Goal: Task Accomplishment & Management: Use online tool/utility

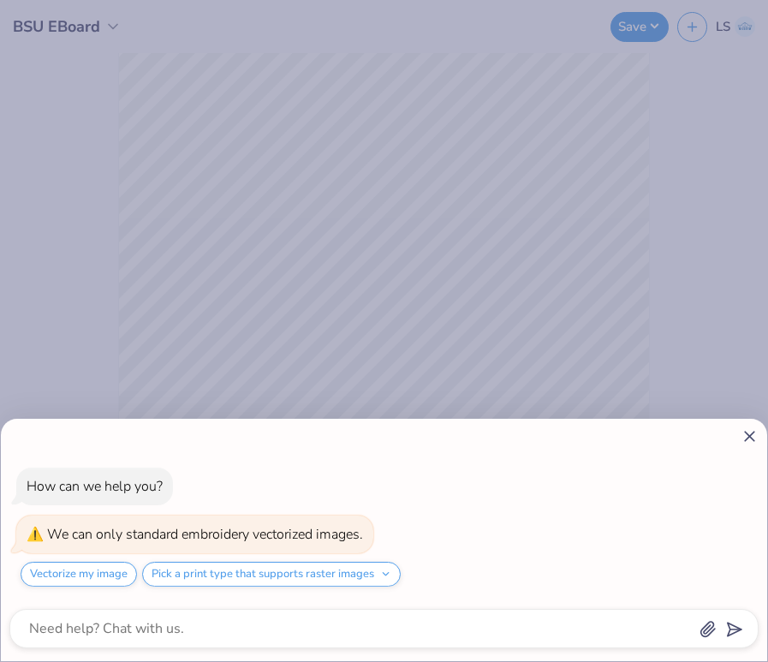
click at [745, 431] on line at bounding box center [749, 435] width 9 height 9
type textarea "x"
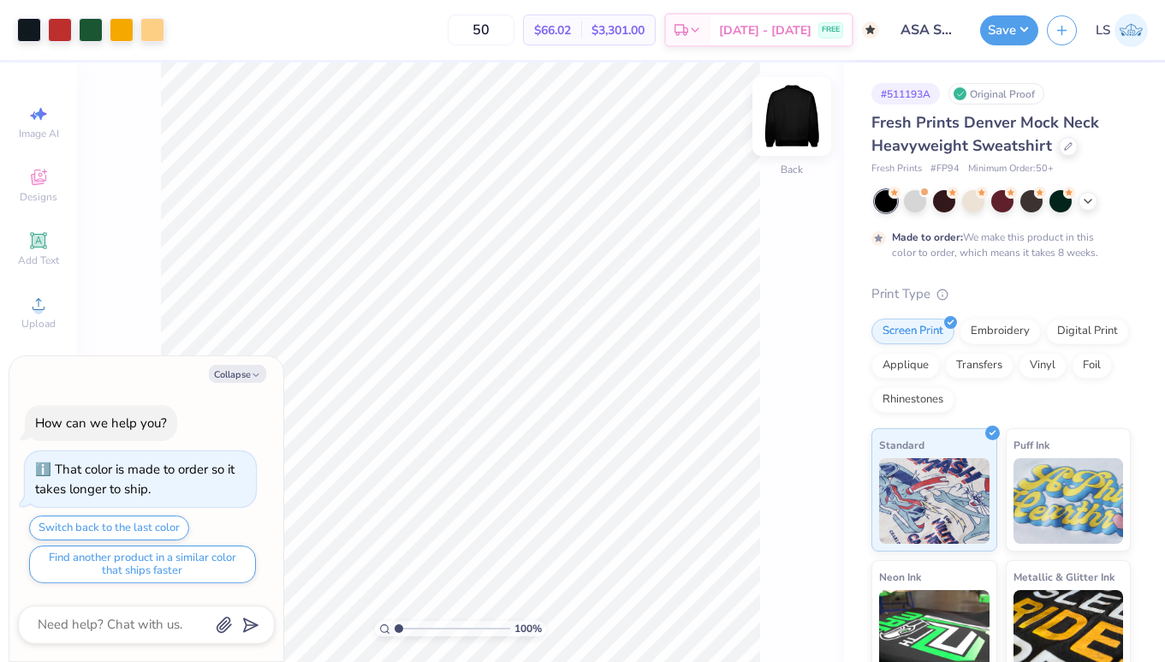
click at [796, 128] on img at bounding box center [792, 116] width 68 height 68
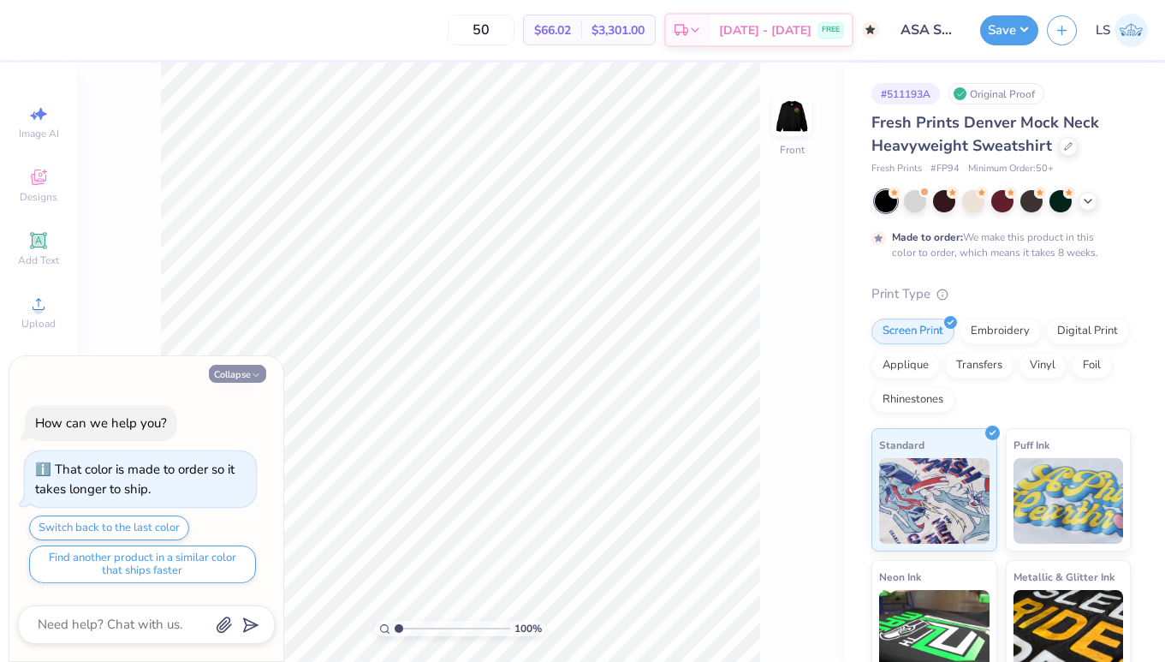
click at [255, 375] on polyline "button" at bounding box center [255, 374] width 5 height 3
type textarea "x"
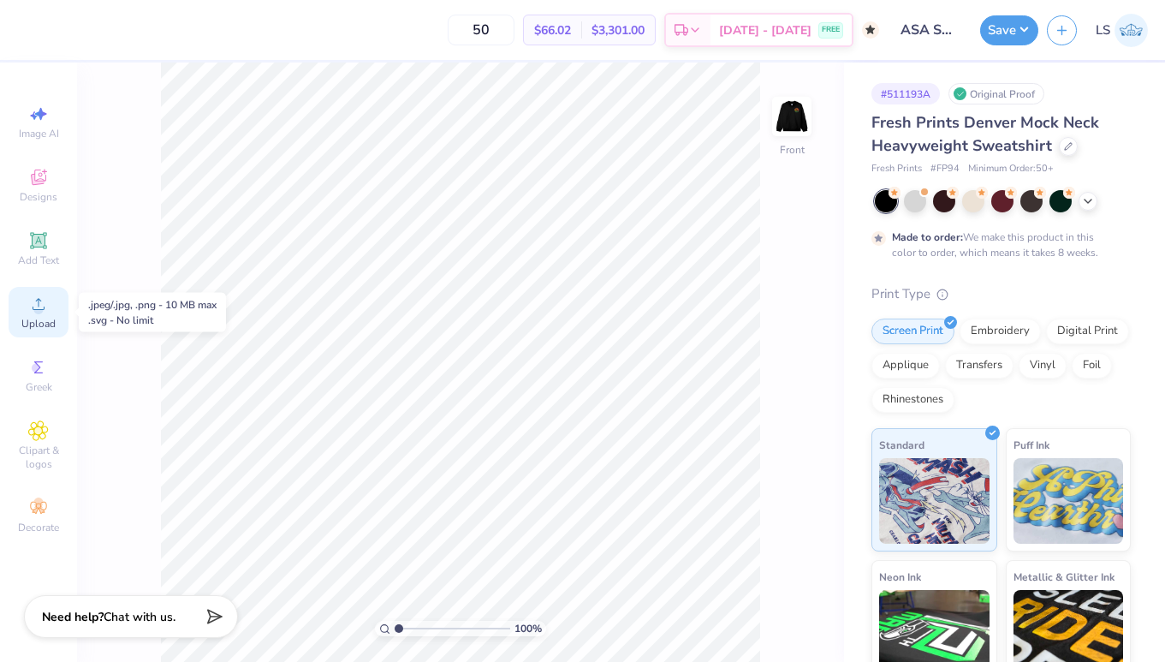
click at [32, 310] on icon at bounding box center [38, 304] width 21 height 21
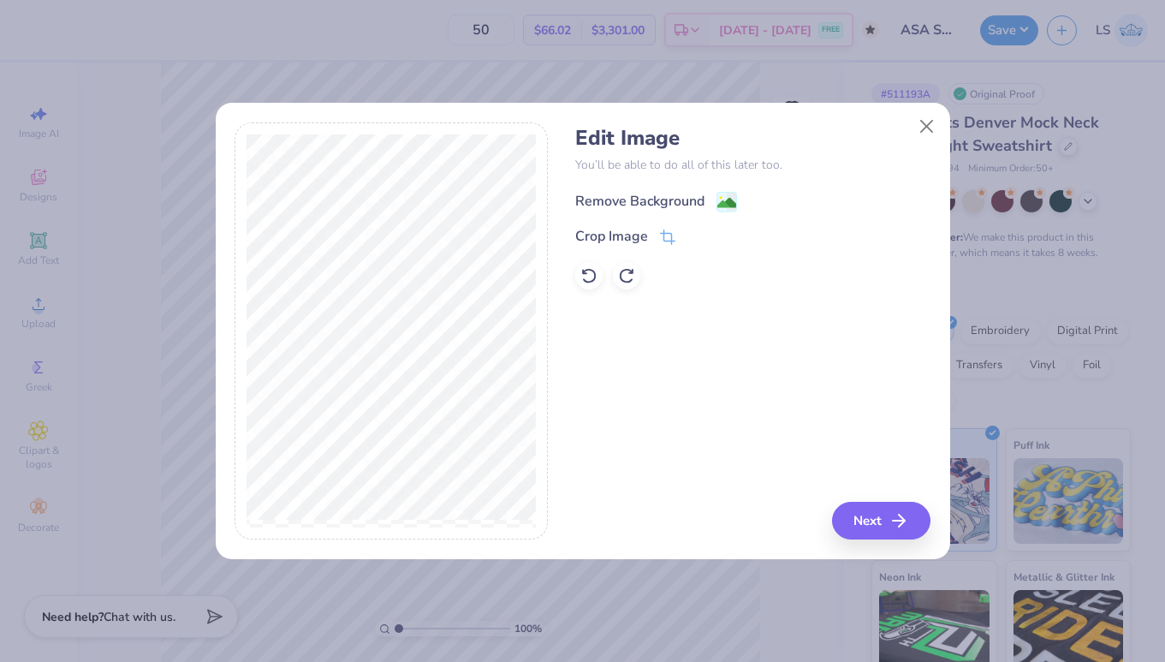
click at [717, 200] on icon at bounding box center [727, 202] width 21 height 21
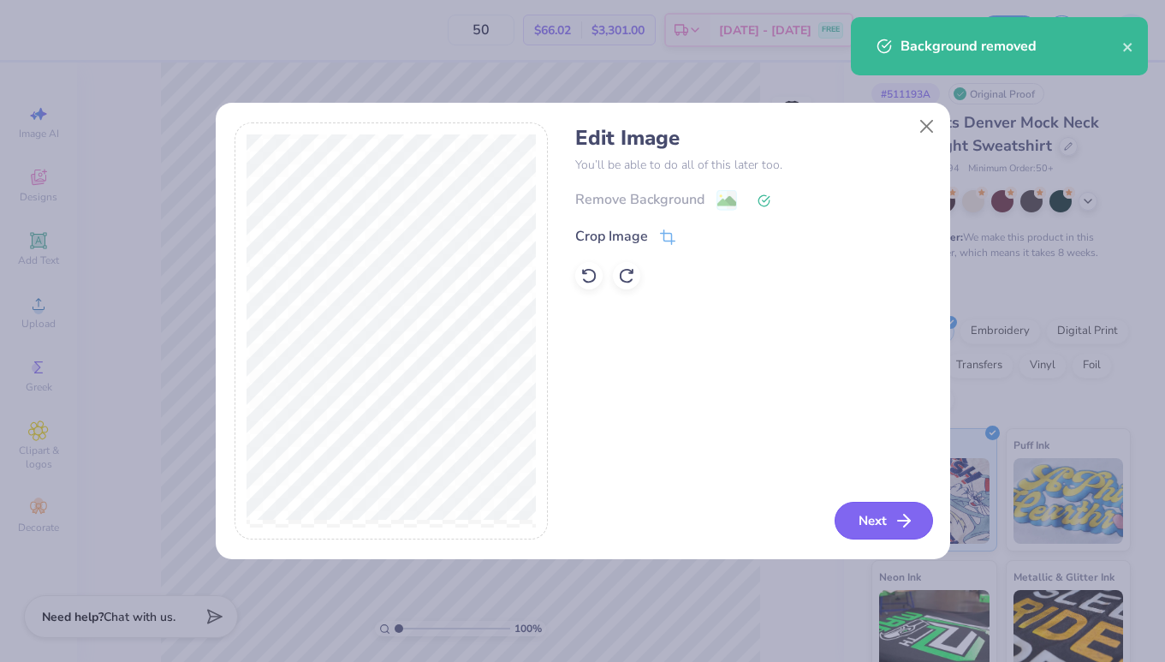
click at [883, 528] on button "Next" at bounding box center [884, 521] width 98 height 38
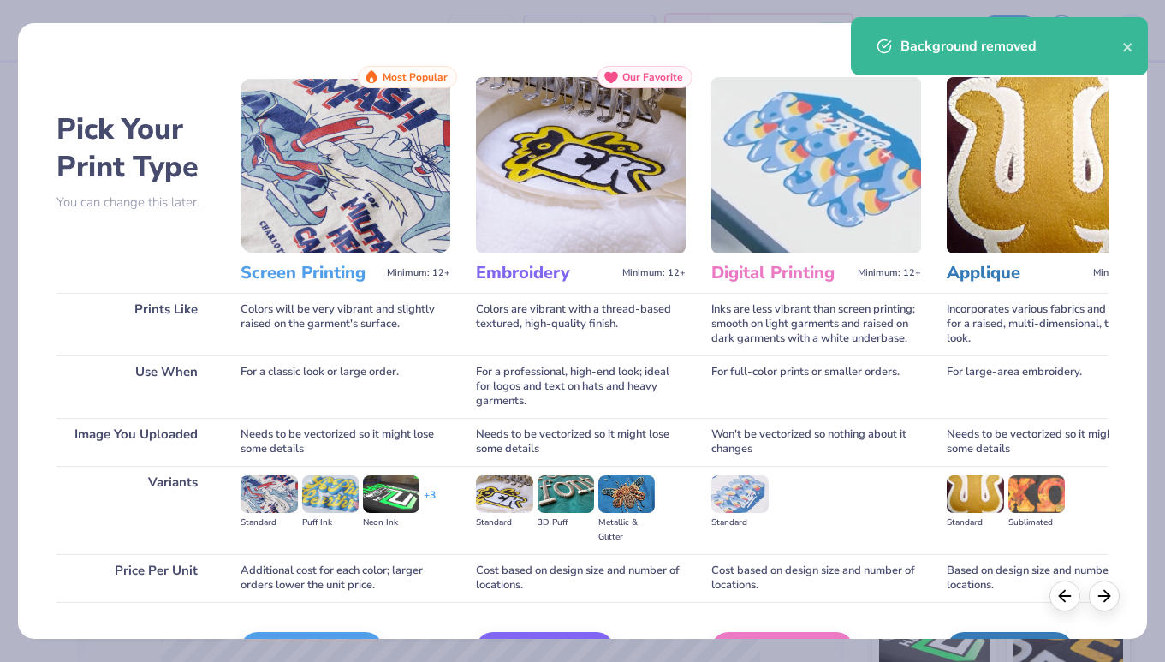
scroll to position [106, 0]
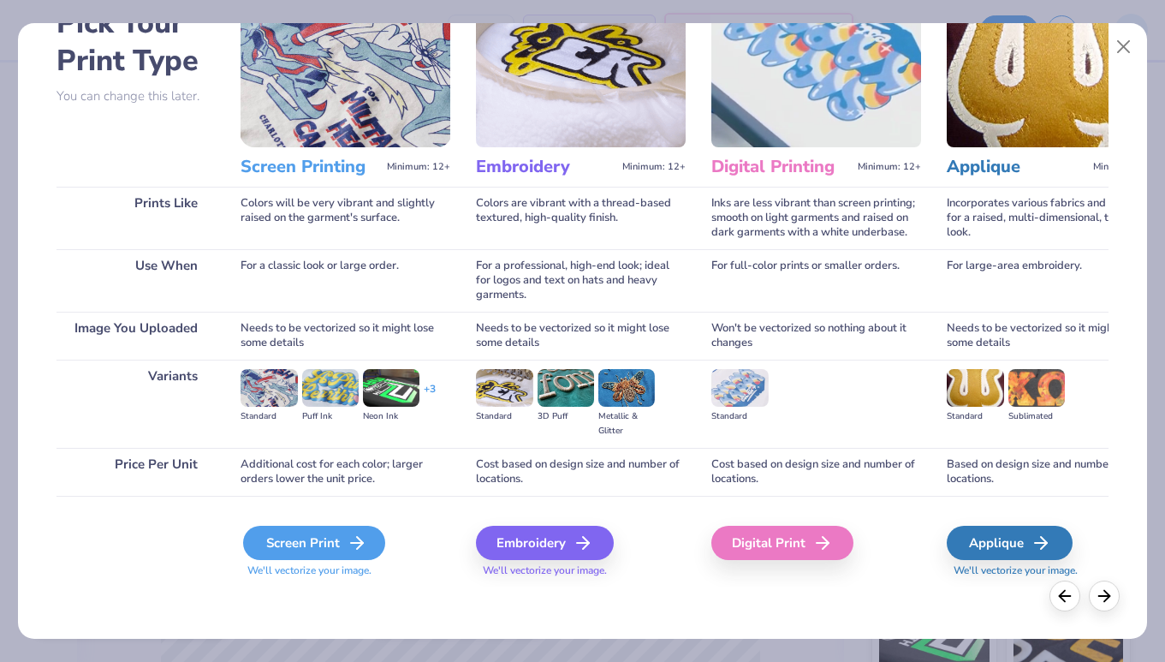
click at [333, 546] on div "Screen Print" at bounding box center [314, 543] width 142 height 34
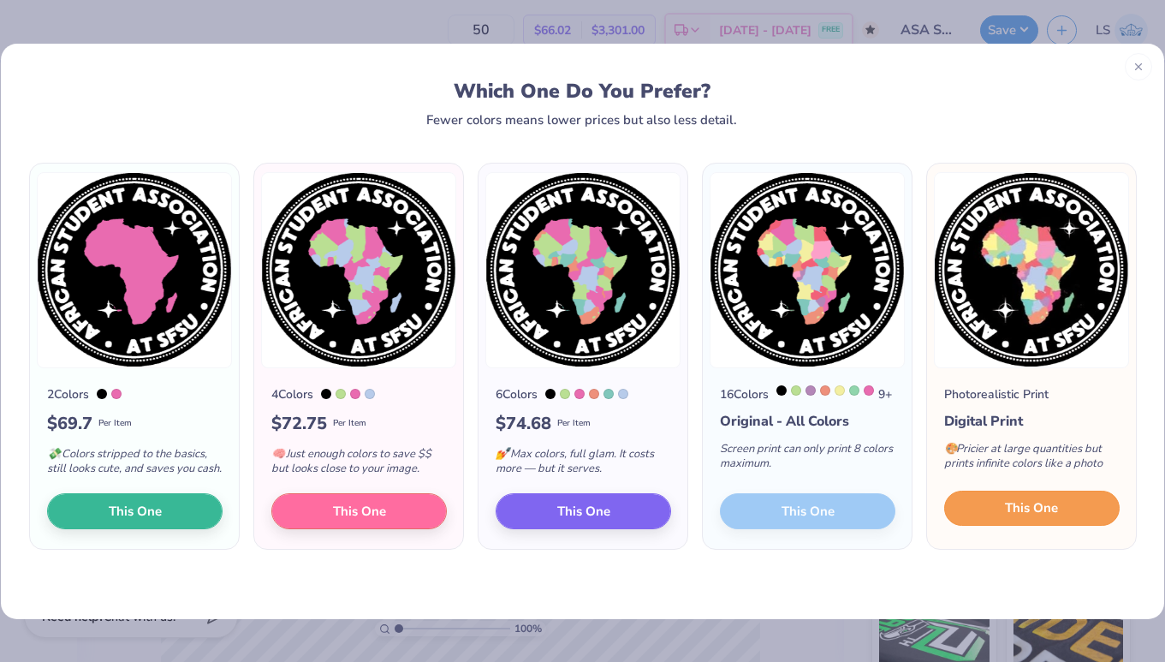
click at [1050, 518] on span "This One" at bounding box center [1031, 508] width 53 height 20
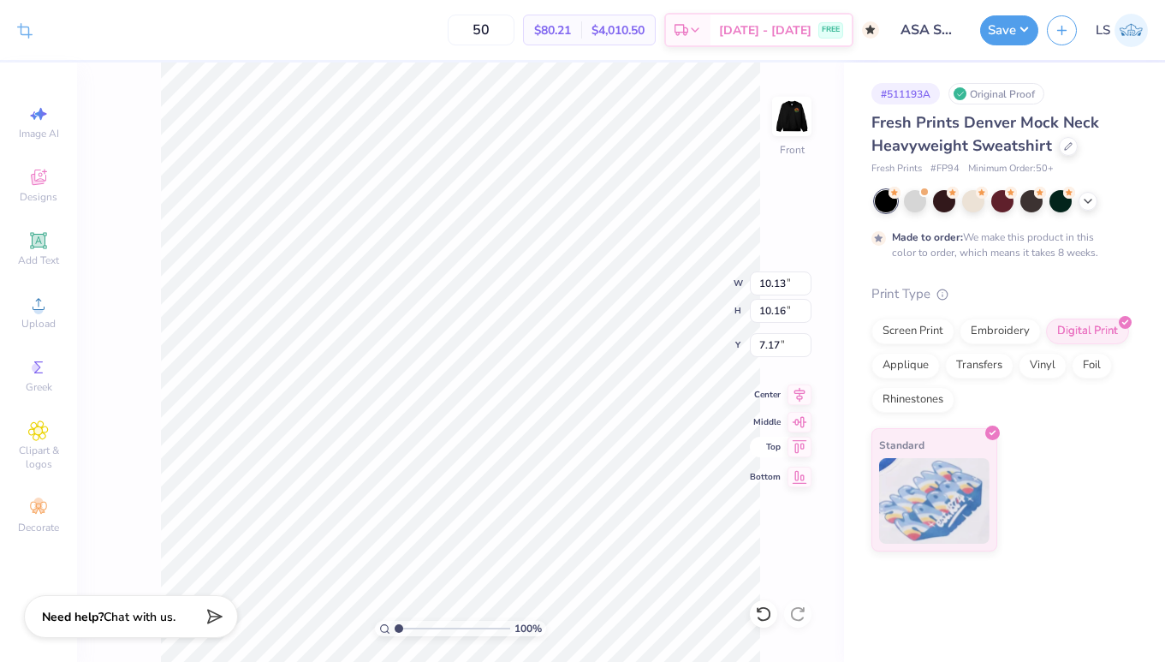
type input "5.08"
click at [43, 324] on span "Upload" at bounding box center [38, 324] width 34 height 14
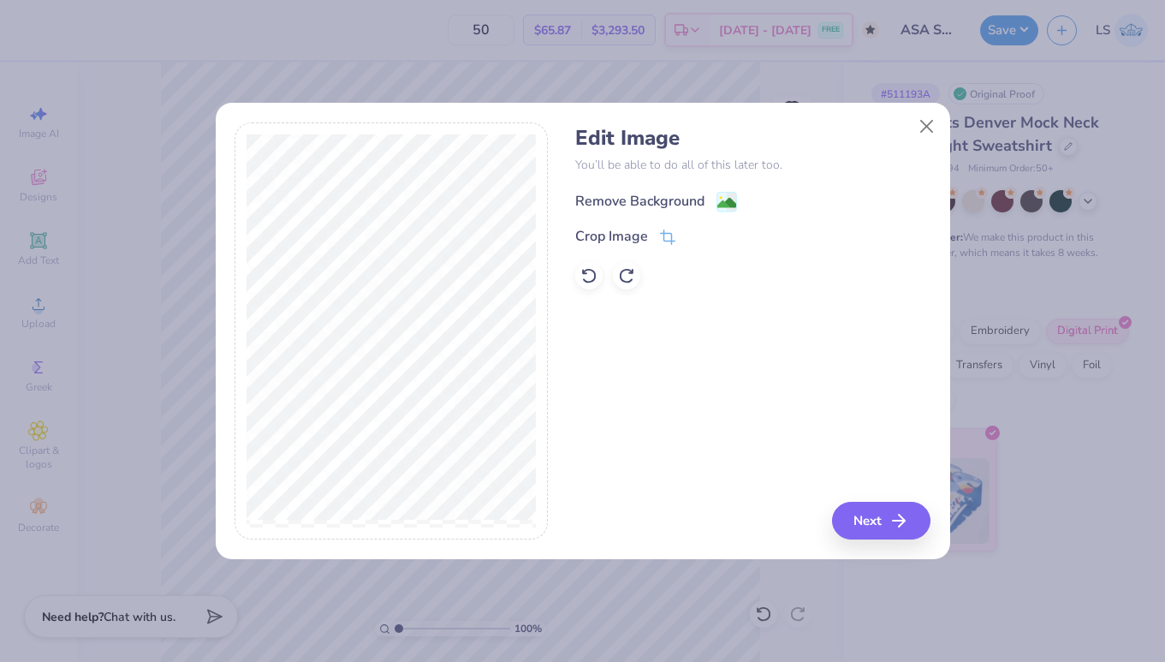
click at [719, 198] on circle at bounding box center [720, 197] width 3 height 3
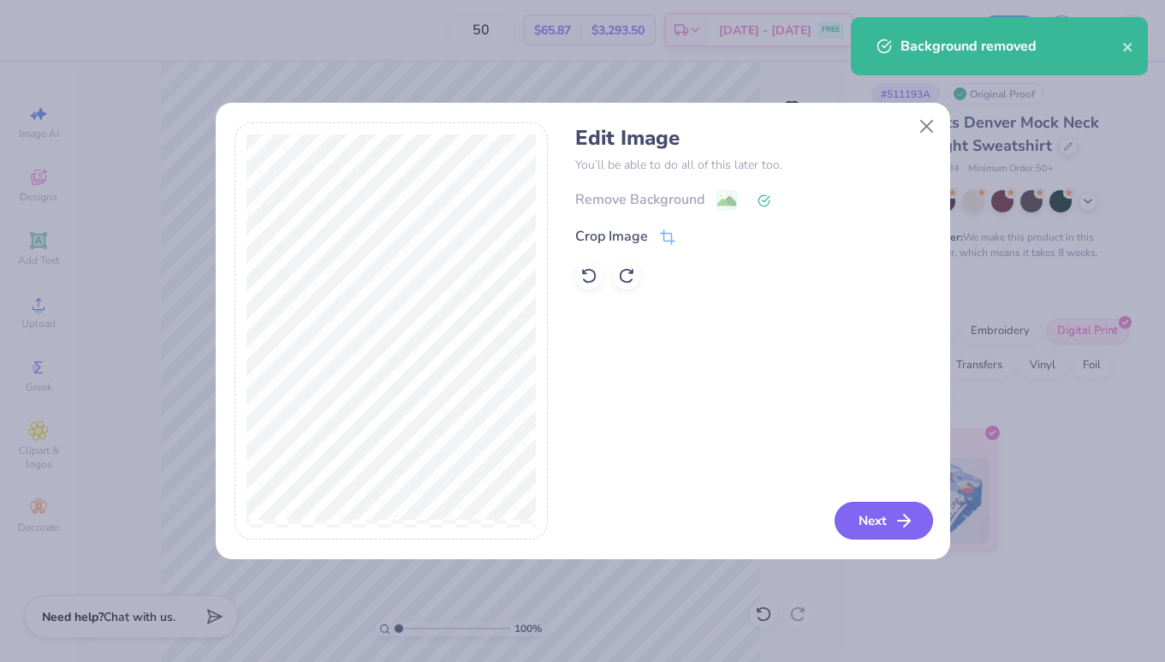
click at [872, 529] on button "Next" at bounding box center [884, 521] width 98 height 38
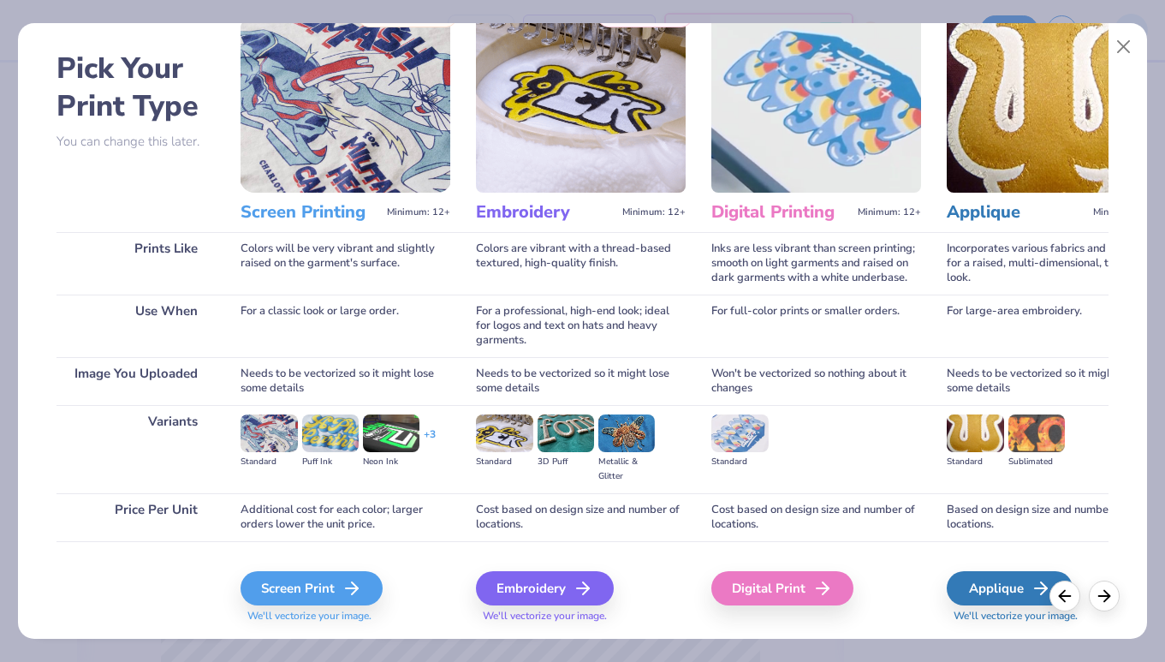
scroll to position [64, 0]
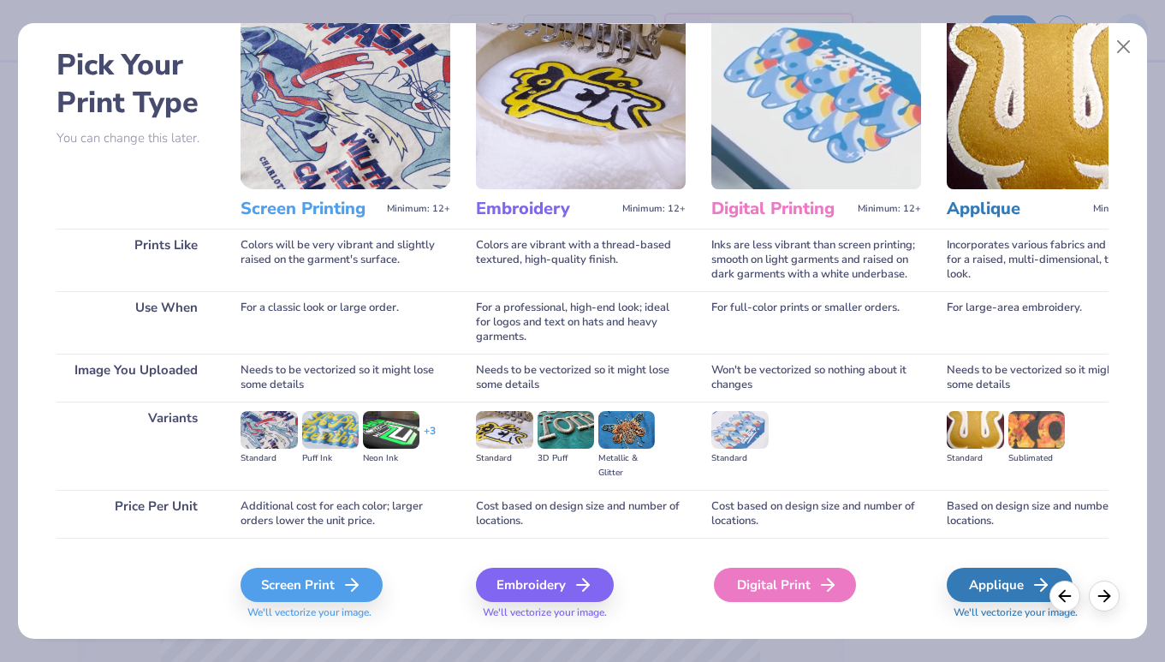
click at [751, 580] on div "Digital Print" at bounding box center [785, 585] width 142 height 34
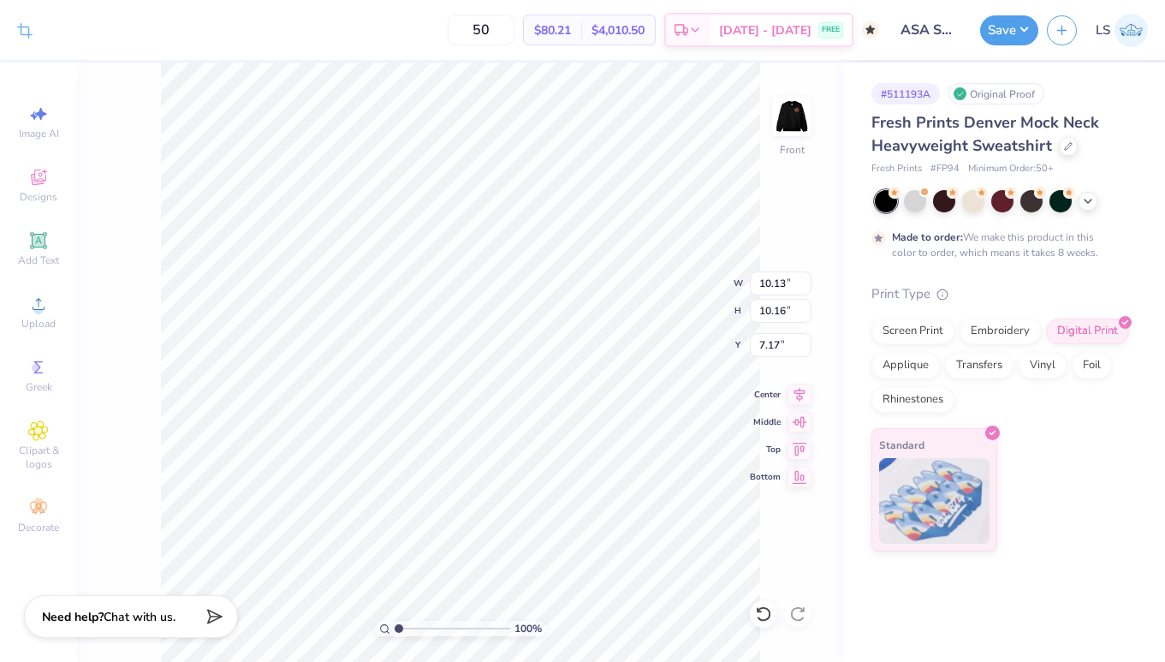
type input "4.98"
type input "8.81"
type input "8.84"
type input "5.12"
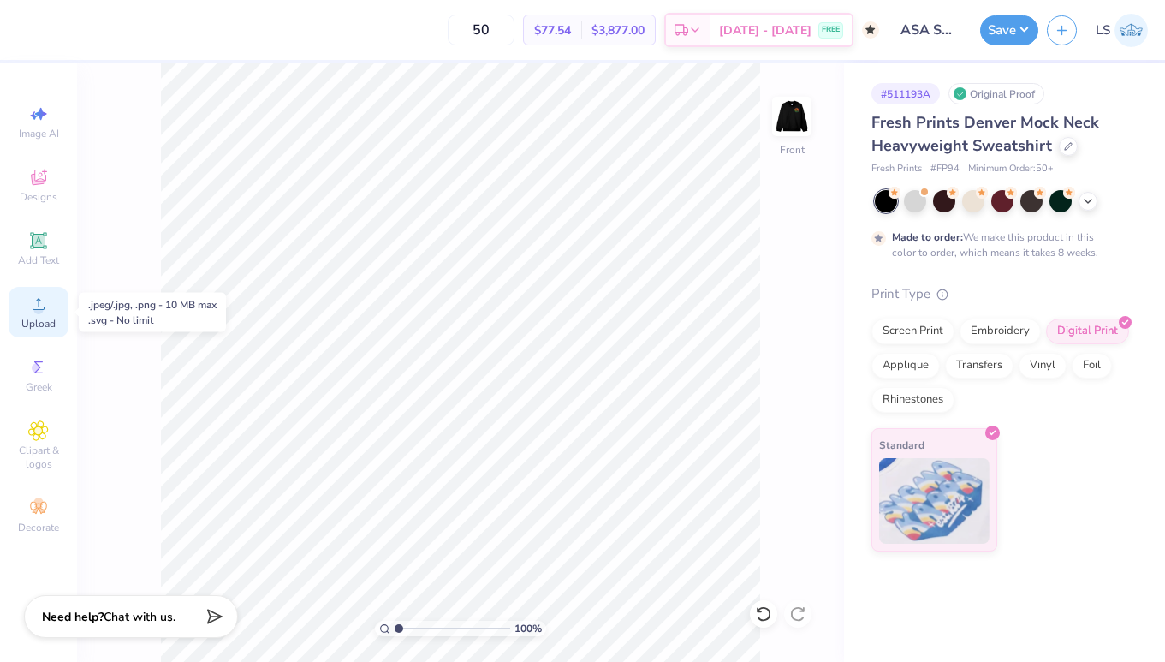
click at [41, 306] on circle at bounding box center [37, 309] width 9 height 9
click at [43, 430] on icon at bounding box center [38, 430] width 20 height 21
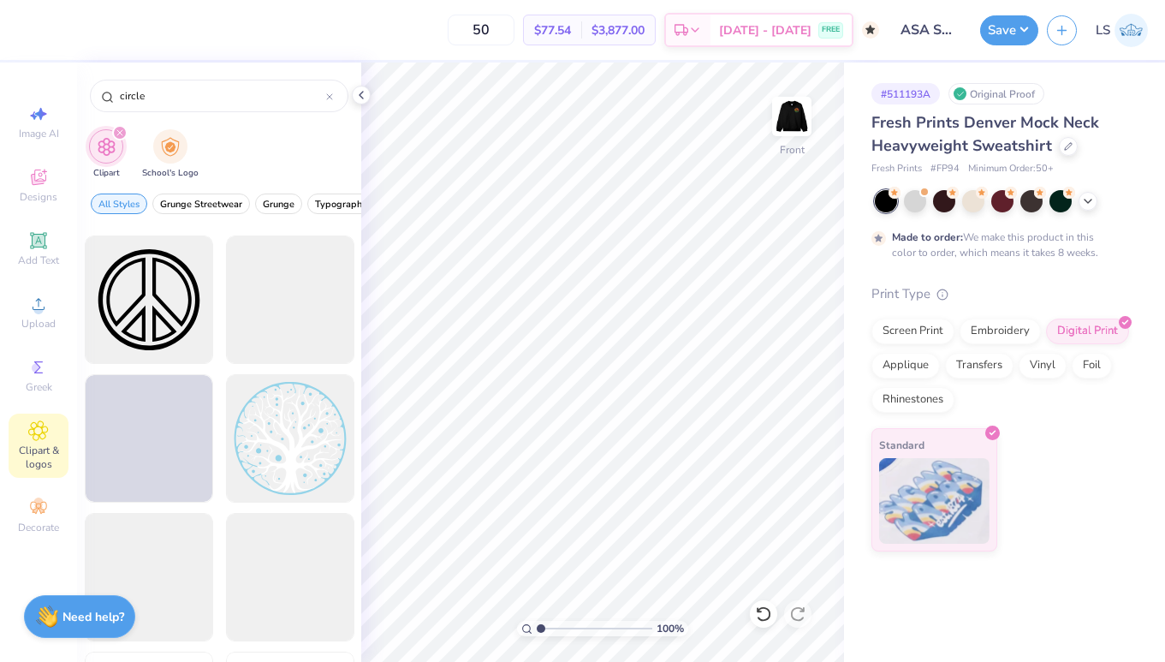
scroll to position [1674, 0]
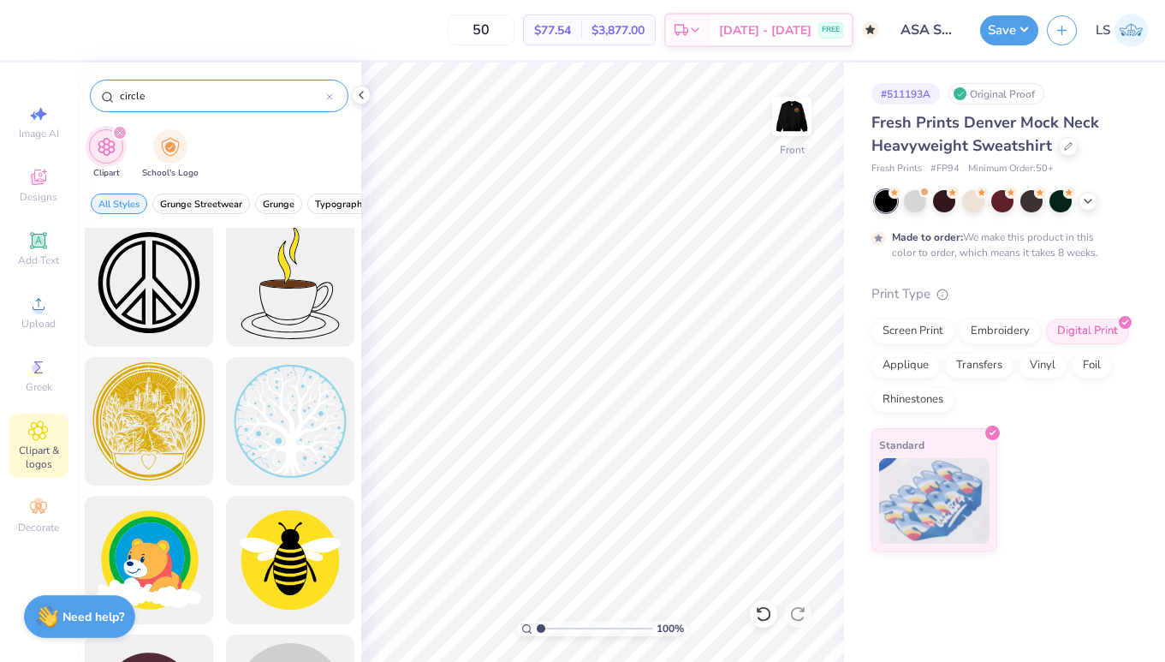
click at [118, 94] on input "circle" at bounding box center [222, 95] width 208 height 17
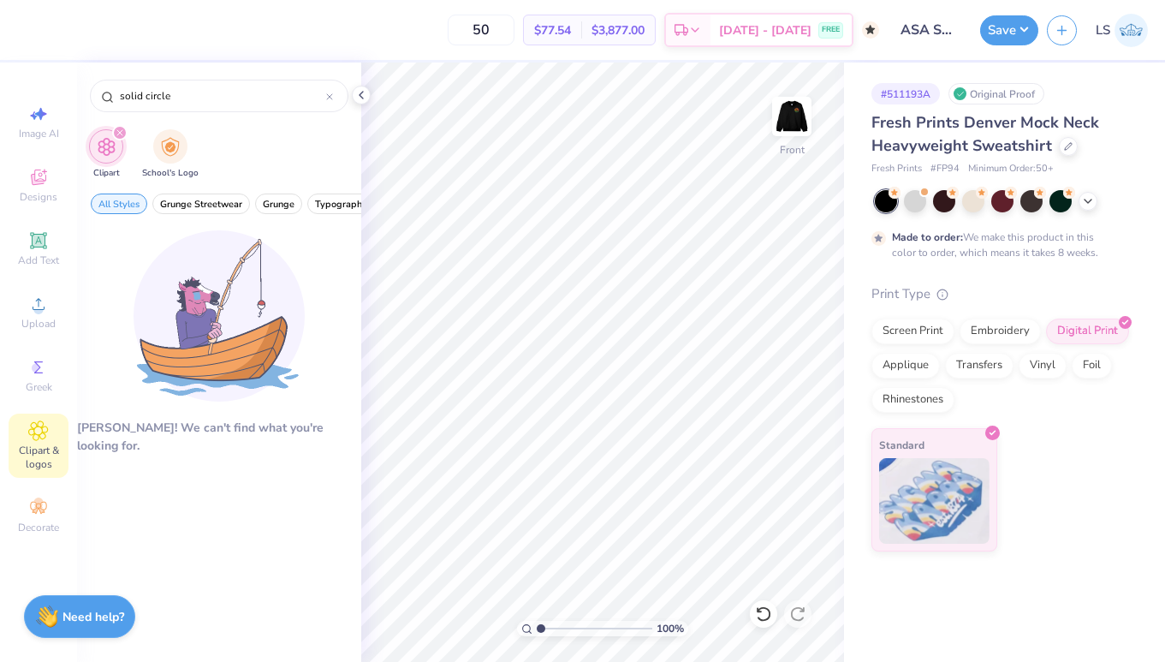
type input "solid circle"
click at [121, 133] on icon "filter for Clipart" at bounding box center [119, 132] width 7 height 7
click at [120, 134] on icon "filter for Clipart" at bounding box center [119, 132] width 5 height 5
click at [41, 173] on icon at bounding box center [38, 177] width 15 height 15
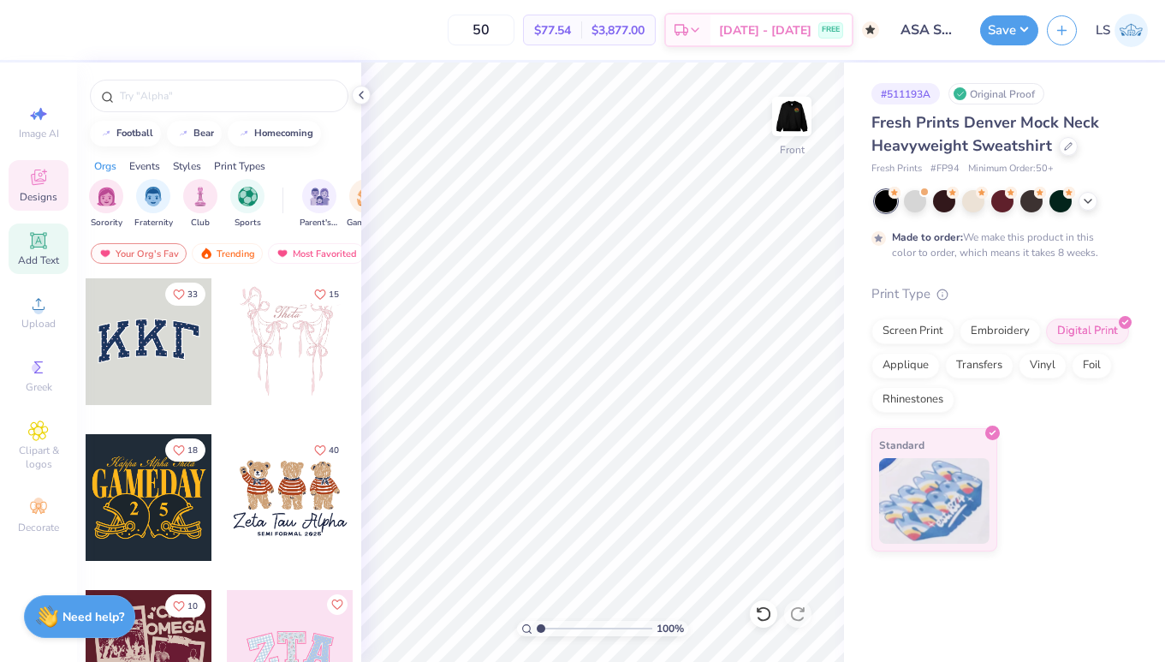
click at [45, 258] on span "Add Text" at bounding box center [38, 260] width 41 height 14
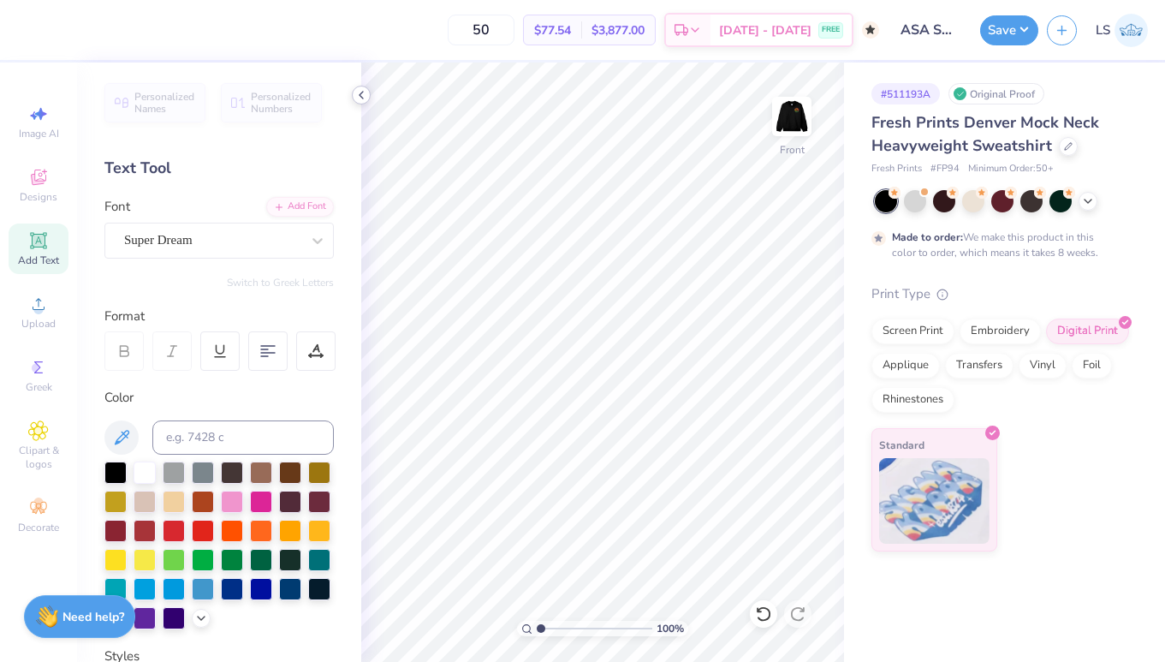
click at [360, 98] on icon at bounding box center [361, 95] width 14 height 14
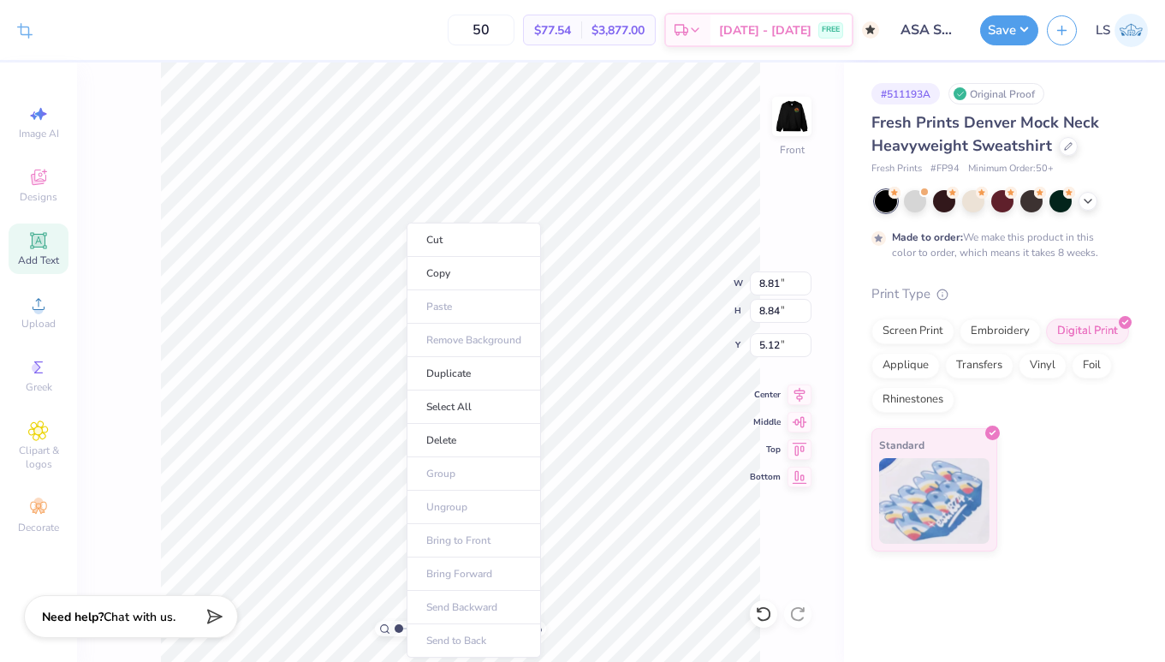
click at [481, 344] on ul "Cut Copy Paste Remove Background Duplicate Select All Delete Group Ungroup Brin…" at bounding box center [474, 440] width 134 height 435
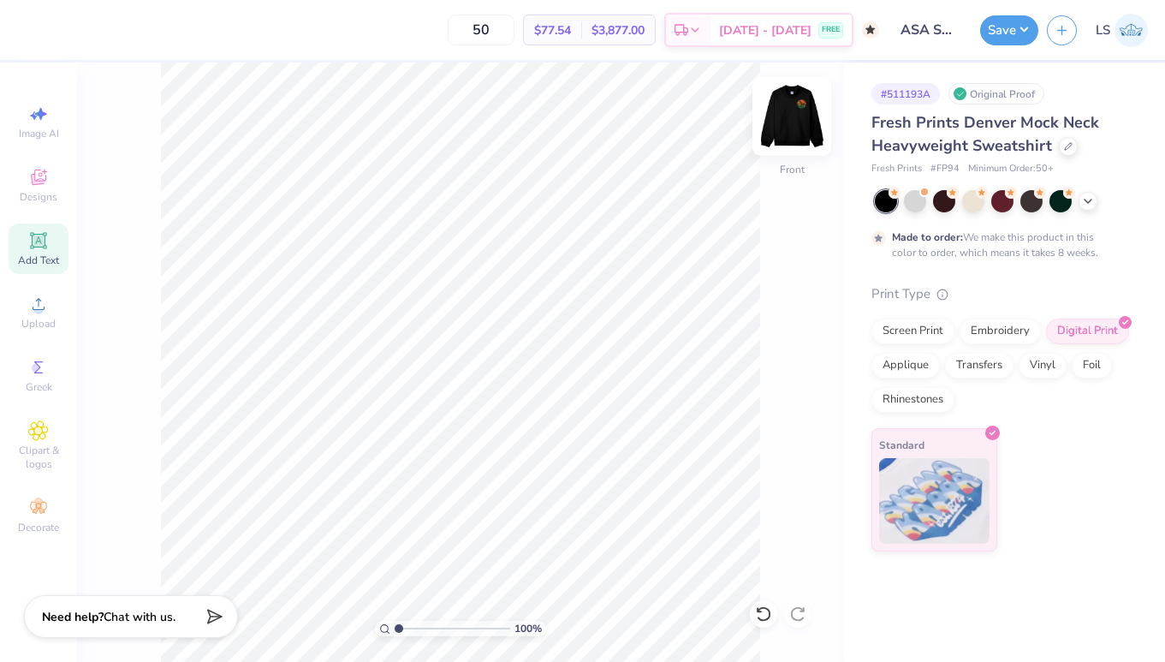
click at [799, 128] on img at bounding box center [792, 116] width 68 height 68
click at [37, 314] on div "Upload" at bounding box center [39, 312] width 60 height 51
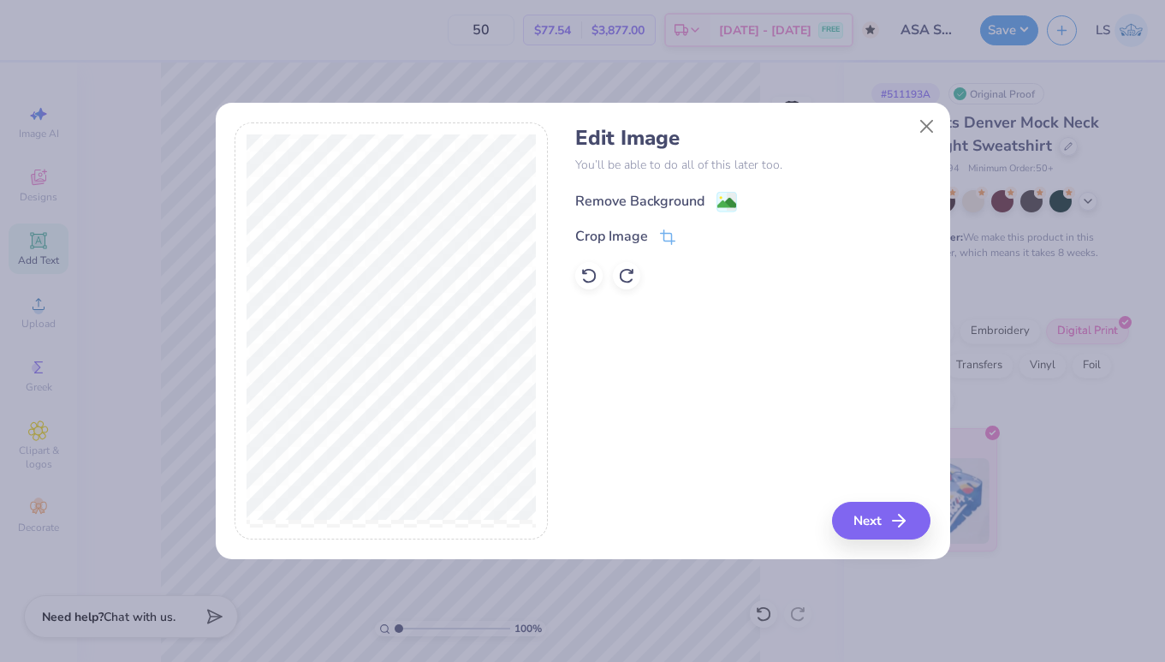
click at [727, 207] on image at bounding box center [726, 202] width 19 height 19
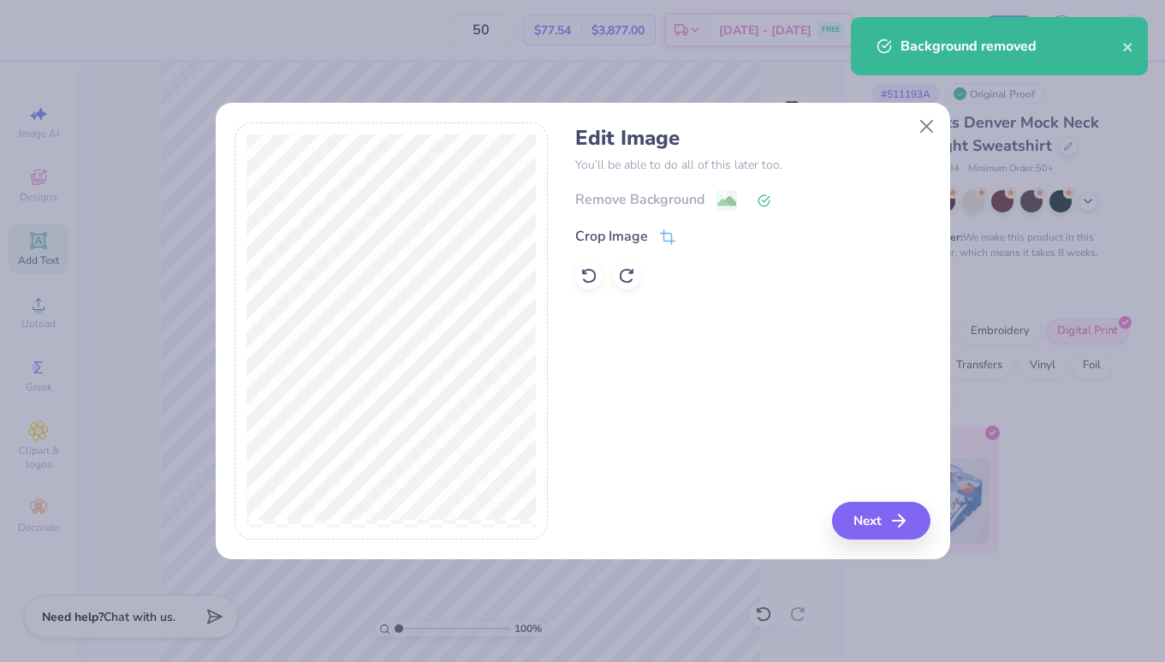
click at [730, 205] on div "Remove Background" at bounding box center [752, 199] width 355 height 21
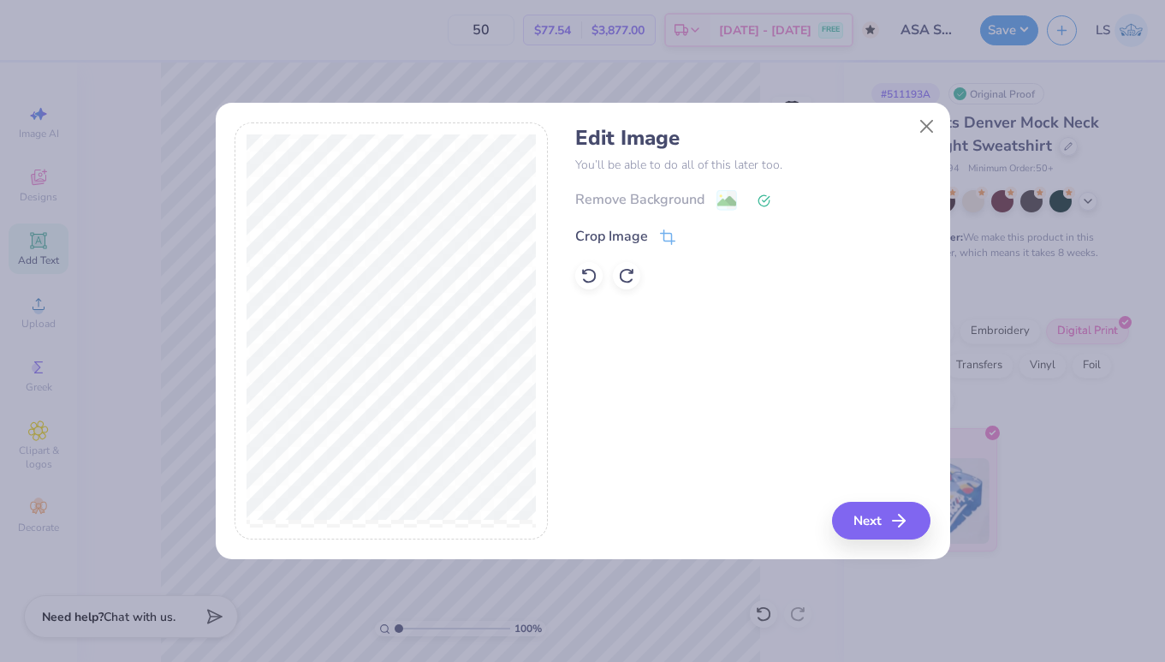
click at [765, 201] on icon at bounding box center [764, 200] width 13 height 13
click at [720, 202] on div "Remove Background" at bounding box center [752, 199] width 355 height 21
click at [586, 273] on icon at bounding box center [584, 271] width 3 height 3
click at [666, 238] on icon at bounding box center [667, 238] width 15 height 15
click at [666, 240] on icon at bounding box center [667, 236] width 15 height 15
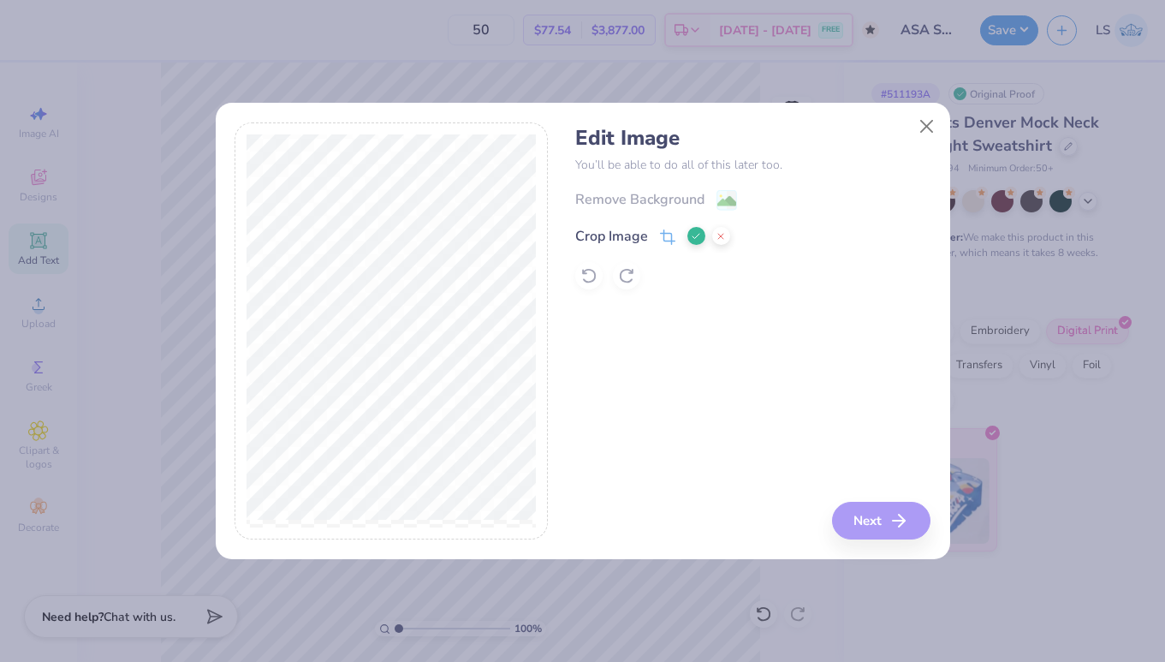
click at [607, 140] on div "Edit Image You’ll be able to do all of this later too. Remove Background Crop I…" at bounding box center [583, 331] width 696 height 418
click at [796, 442] on div "Edit Image You’ll be able to do all of this later too. Remove Background Crop I…" at bounding box center [752, 331] width 355 height 418
click at [719, 238] on icon at bounding box center [721, 236] width 10 height 10
click at [925, 127] on button "Close" at bounding box center [926, 126] width 33 height 33
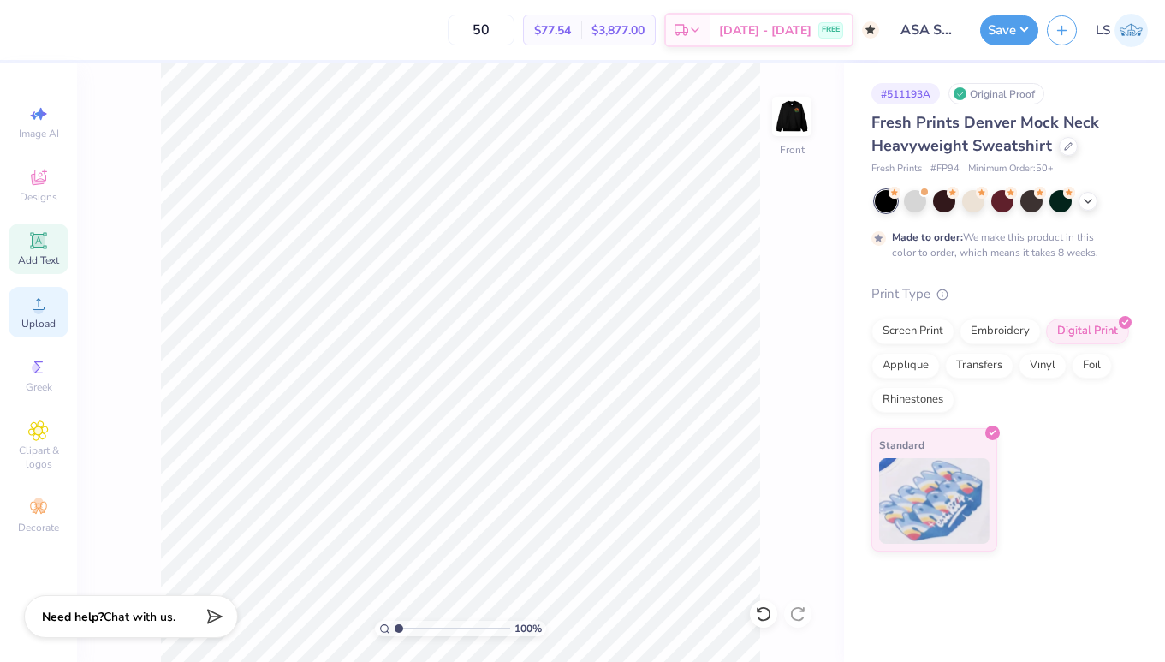
click at [48, 306] on icon at bounding box center [38, 304] width 21 height 21
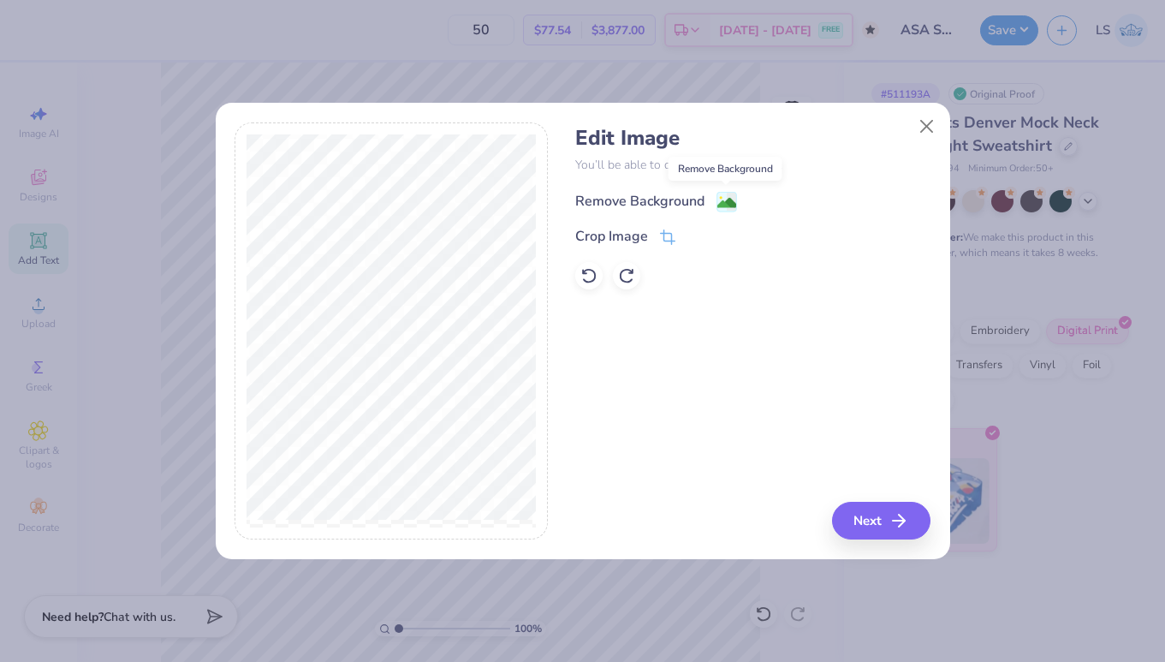
click at [721, 200] on image at bounding box center [726, 202] width 19 height 19
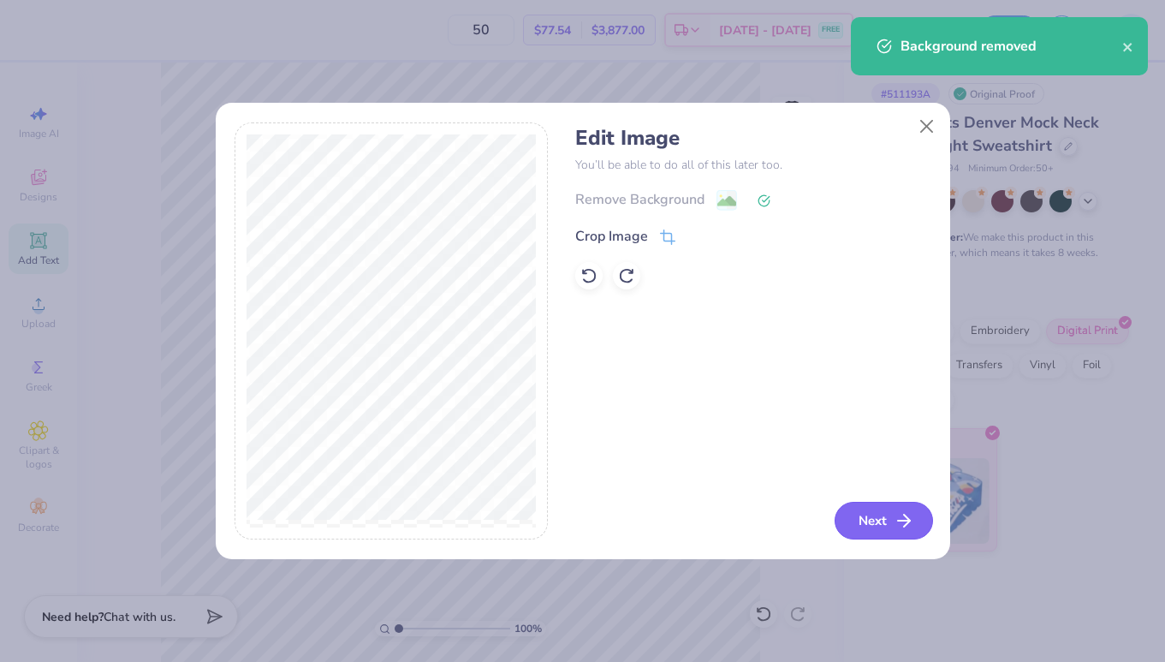
click at [877, 532] on button "Next" at bounding box center [884, 521] width 98 height 38
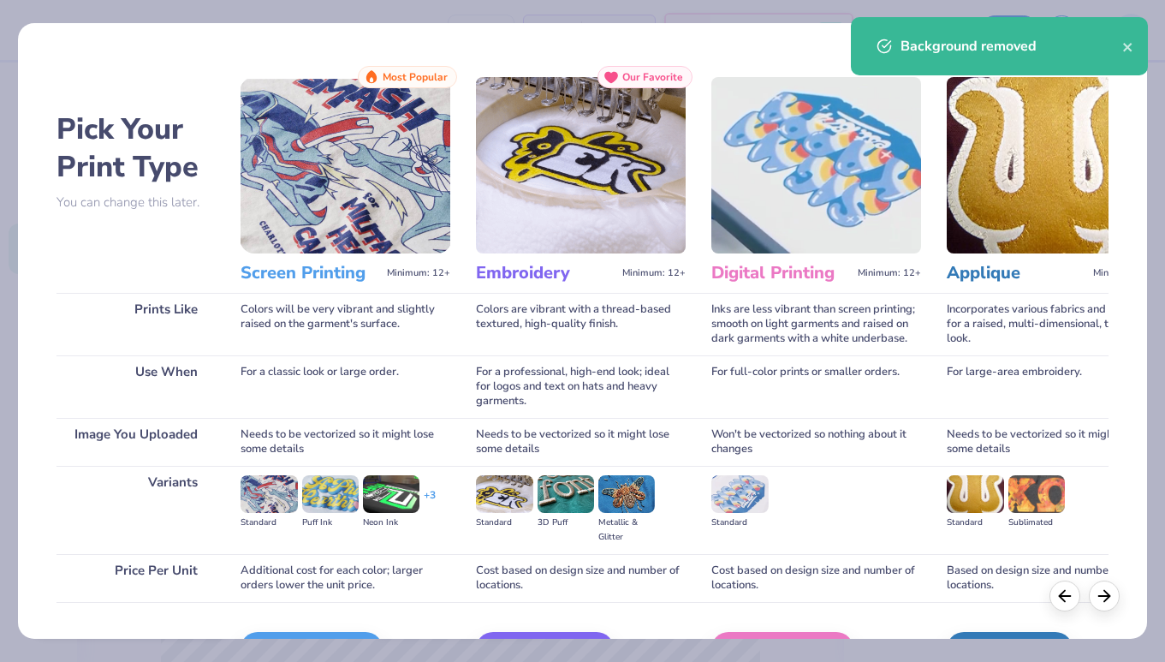
scroll to position [106, 0]
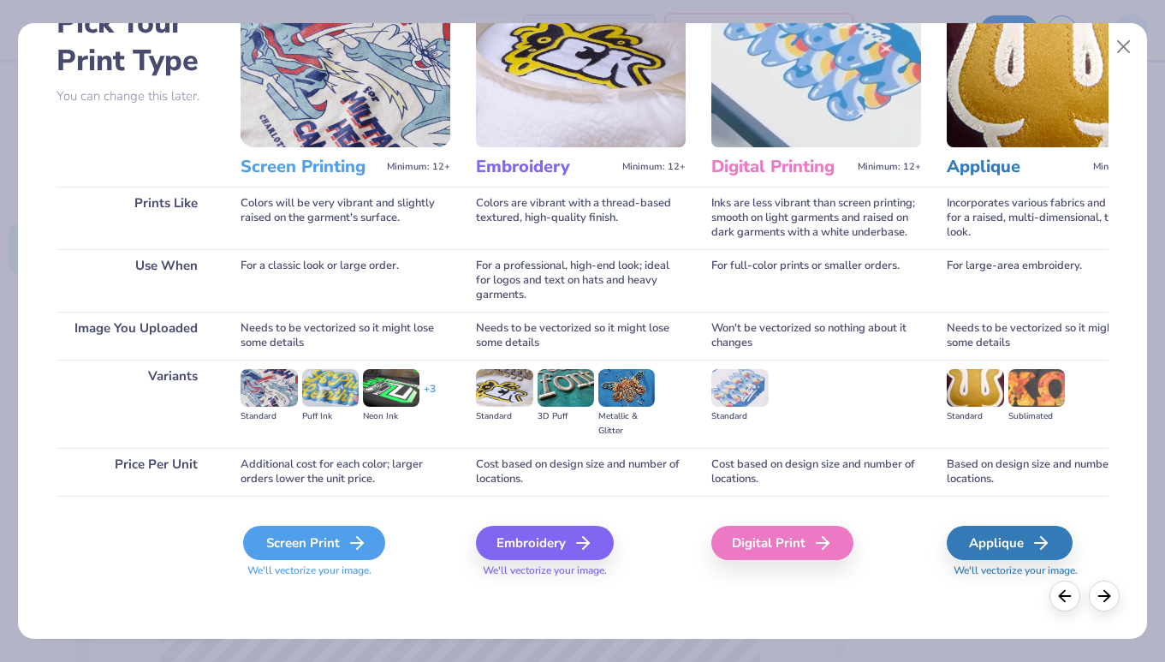
click at [282, 551] on div "Screen Print" at bounding box center [314, 543] width 142 height 34
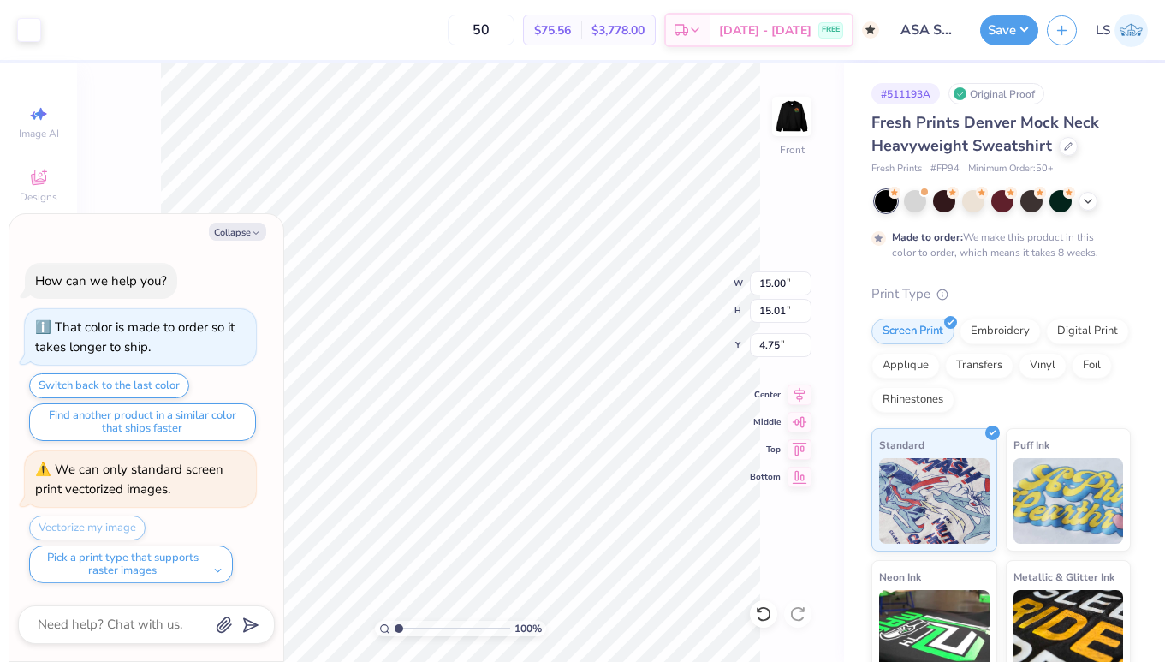
type textarea "x"
type input "8.20"
type input "11.55"
type textarea "x"
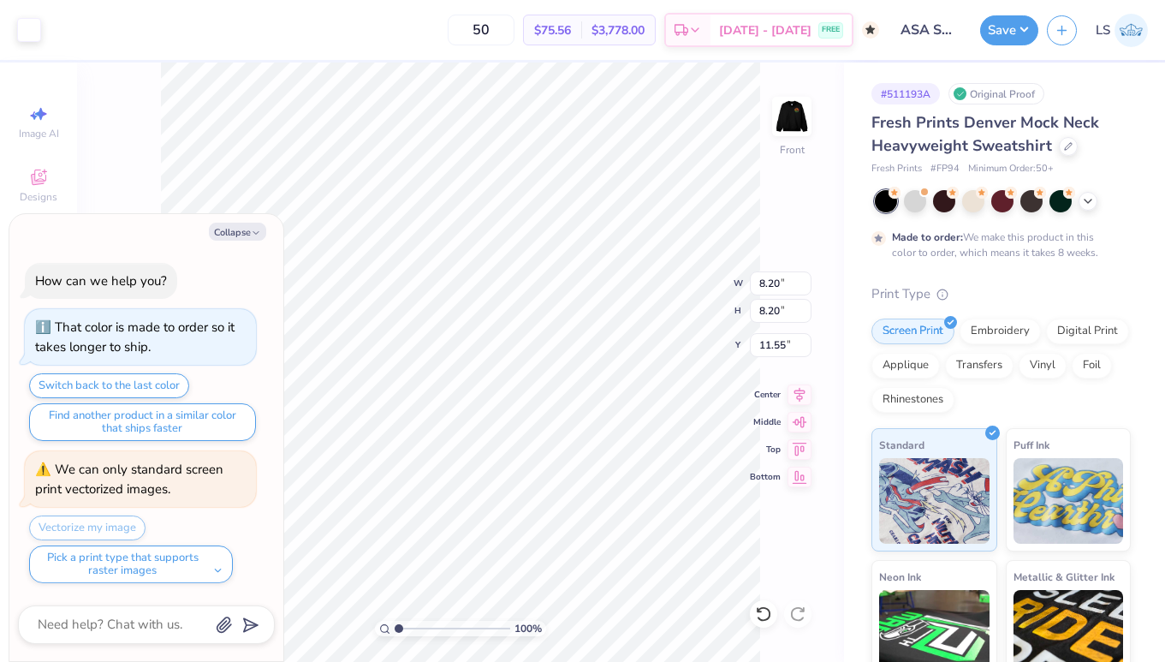
type input "12.25"
type textarea "x"
type input "8.78"
type input "8.83"
type input "5.12"
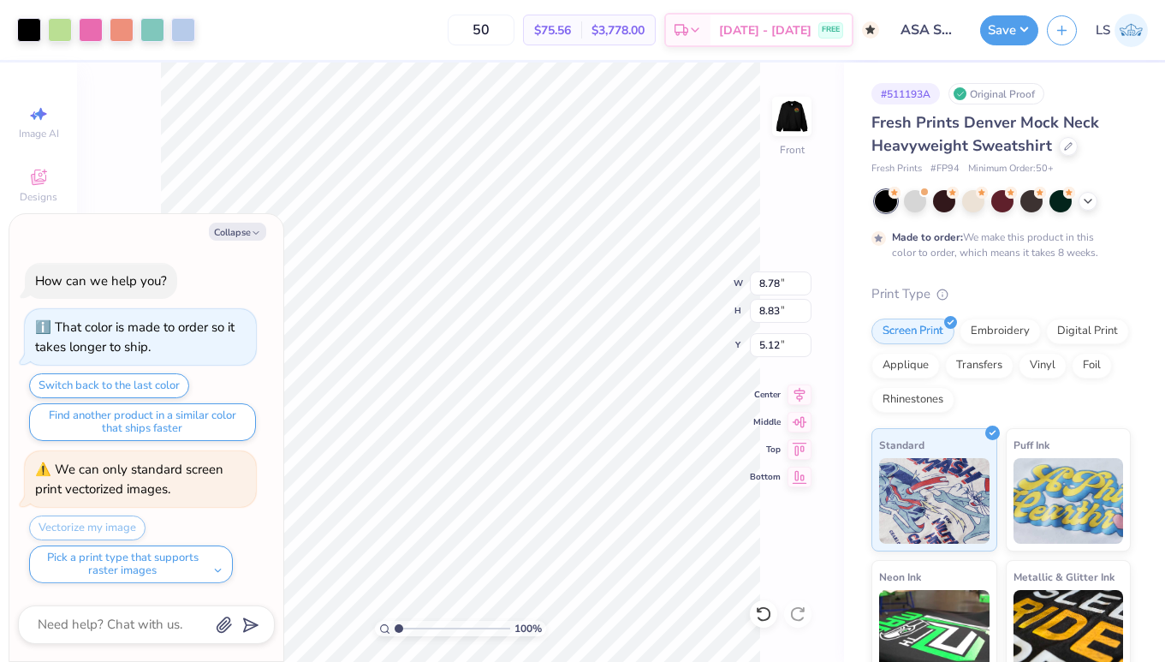
type textarea "x"
type input "4.04"
type textarea "x"
type input "8.94"
type textarea "x"
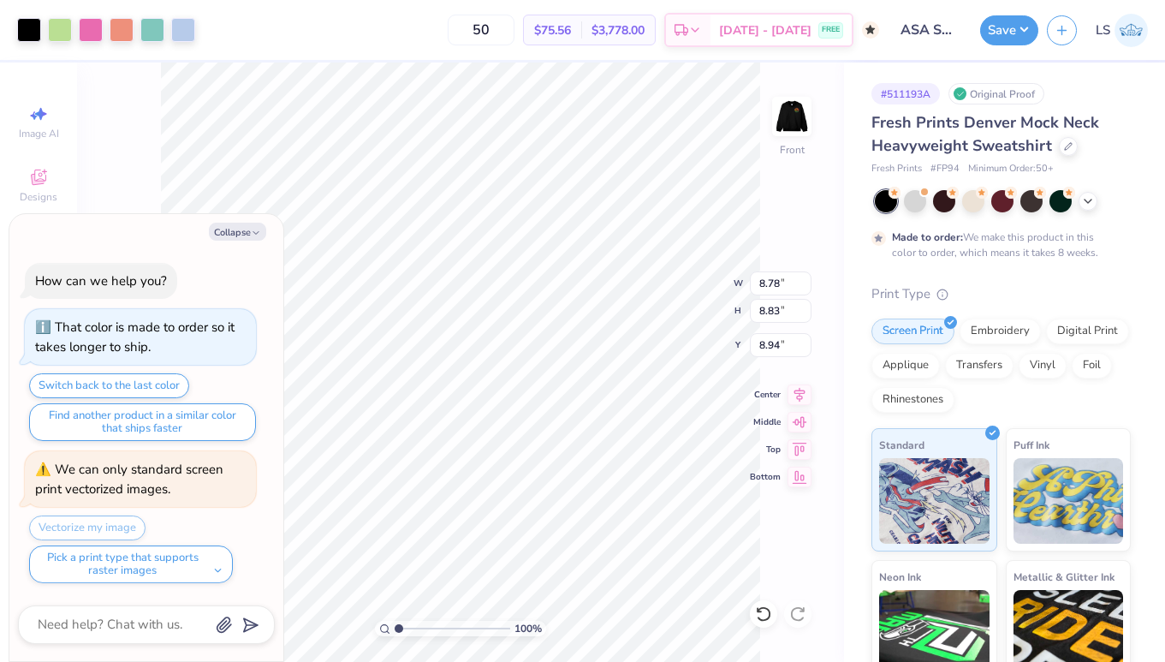
type input "8.20"
type input "12.25"
click at [797, 474] on icon at bounding box center [800, 474] width 24 height 21
type textarea "x"
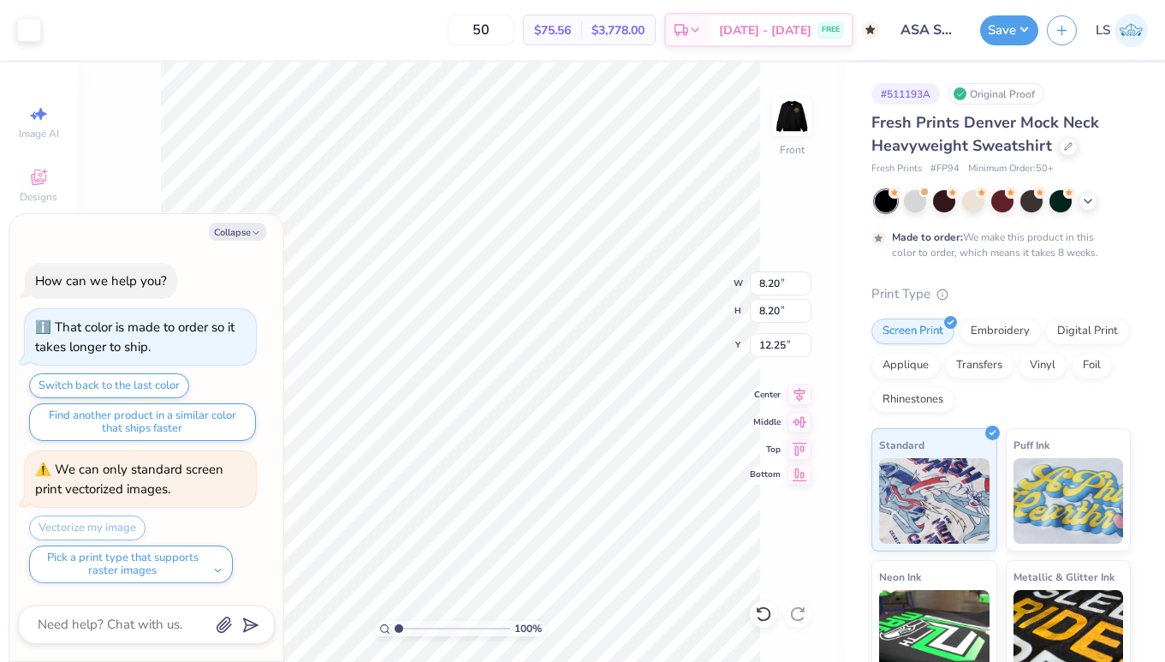
type input "15.80"
type textarea "x"
type input "8.78"
type input "8.83"
type input "8.94"
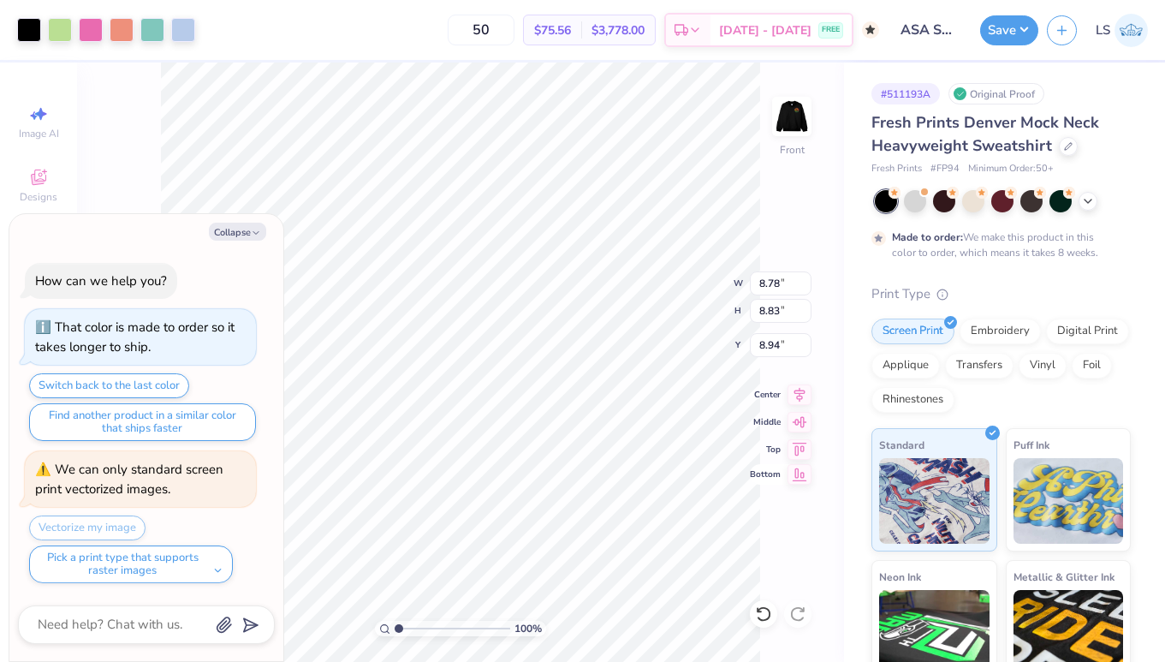
type textarea "x"
type input "3.42"
type textarea "x"
type input "5.40"
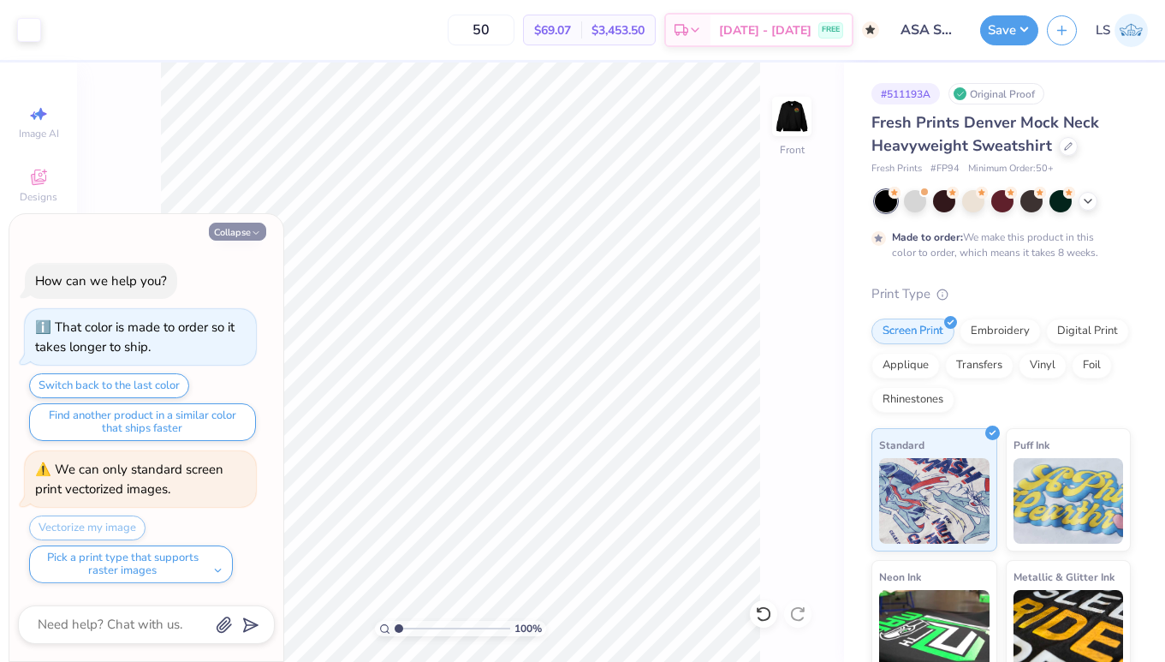
click at [247, 229] on button "Collapse" at bounding box center [237, 232] width 57 height 18
type textarea "x"
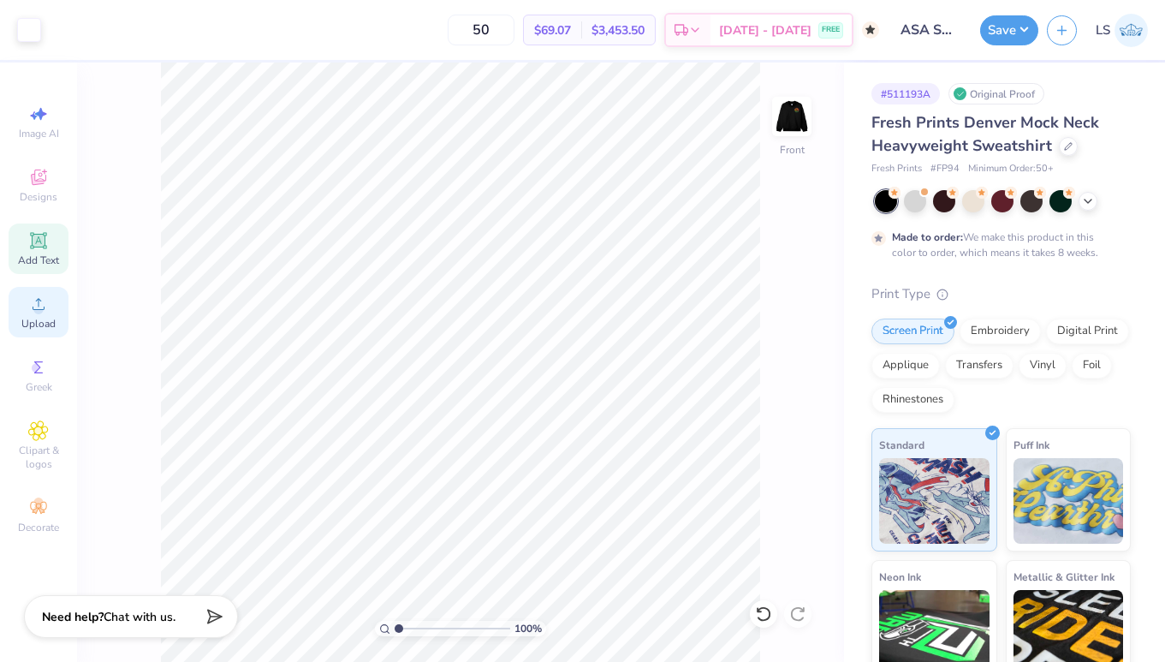
click at [46, 297] on icon at bounding box center [38, 304] width 21 height 21
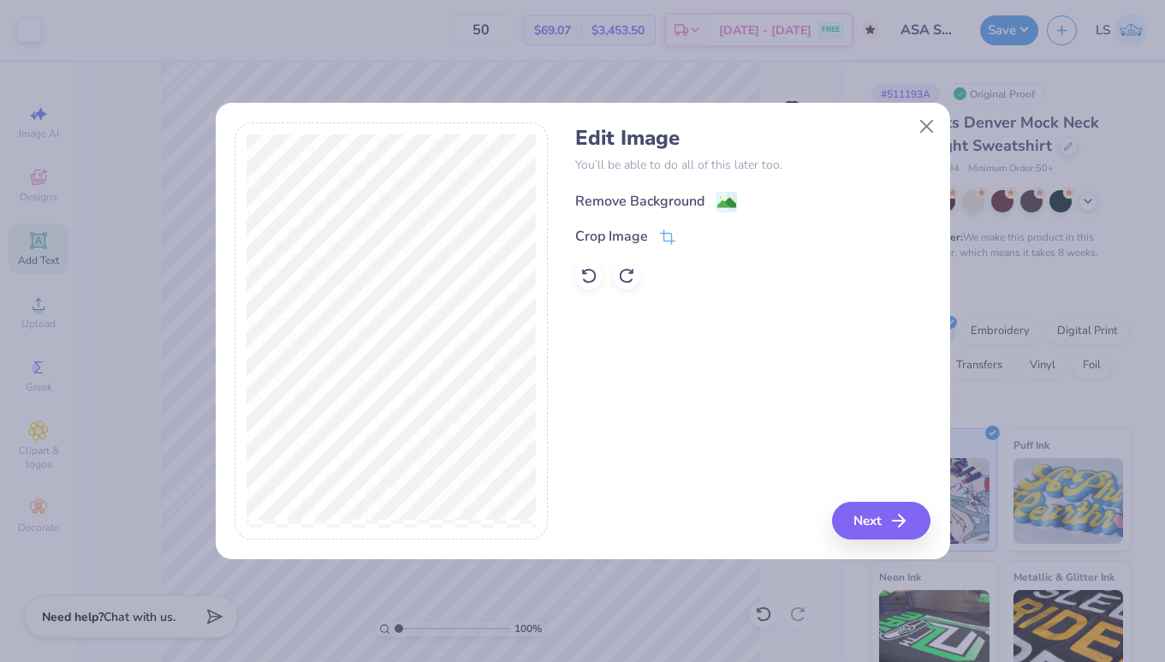
click at [723, 202] on image at bounding box center [726, 202] width 19 height 19
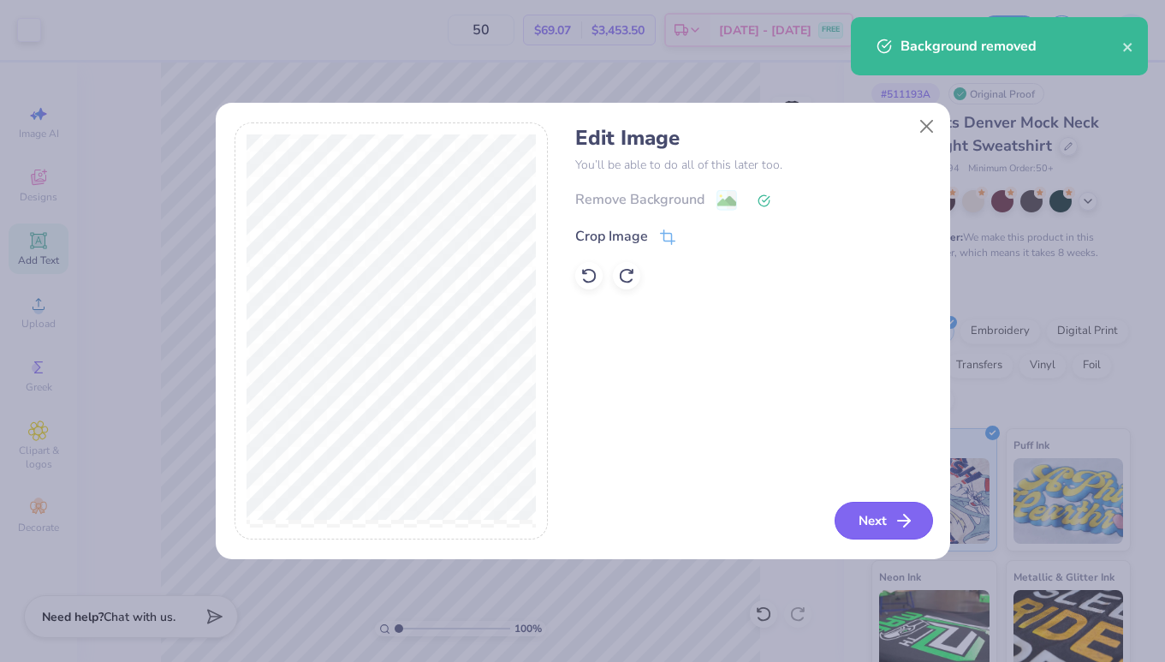
click at [878, 515] on button "Next" at bounding box center [884, 521] width 98 height 38
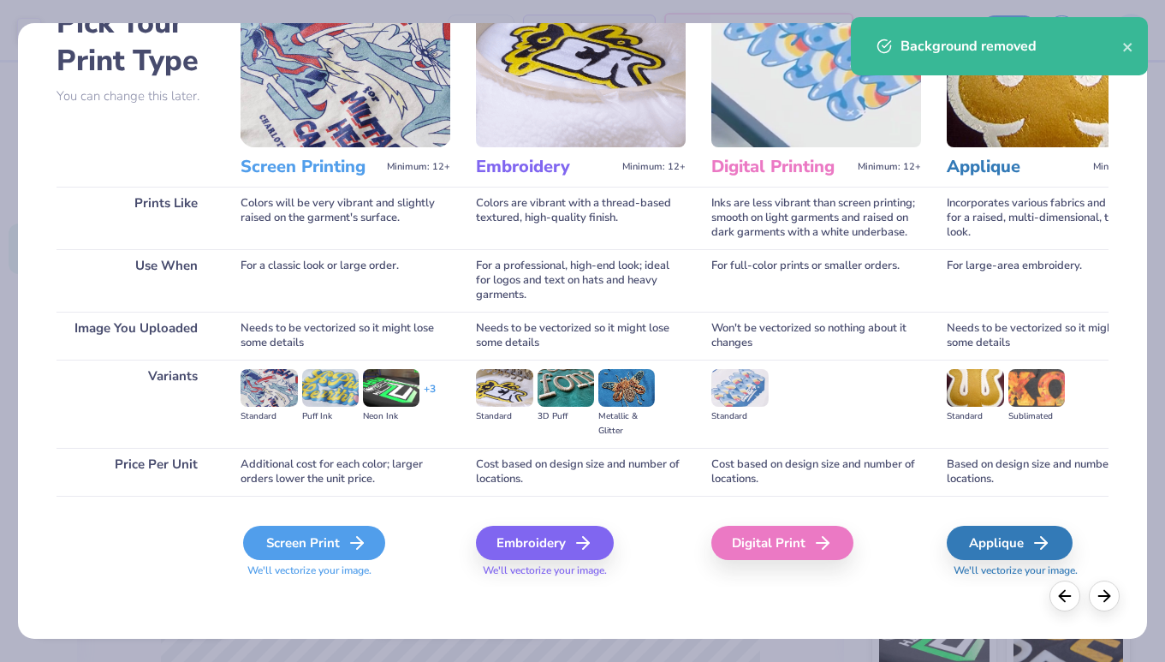
click at [332, 540] on div "Screen Print" at bounding box center [314, 543] width 142 height 34
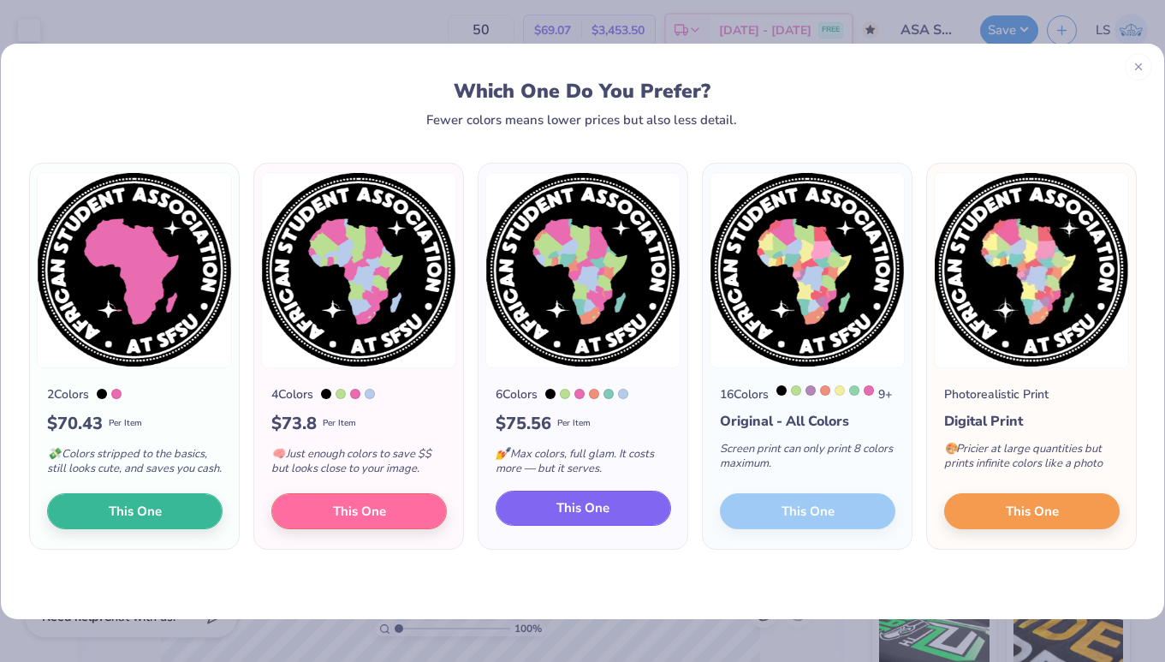
click at [578, 518] on span "This One" at bounding box center [582, 508] width 53 height 20
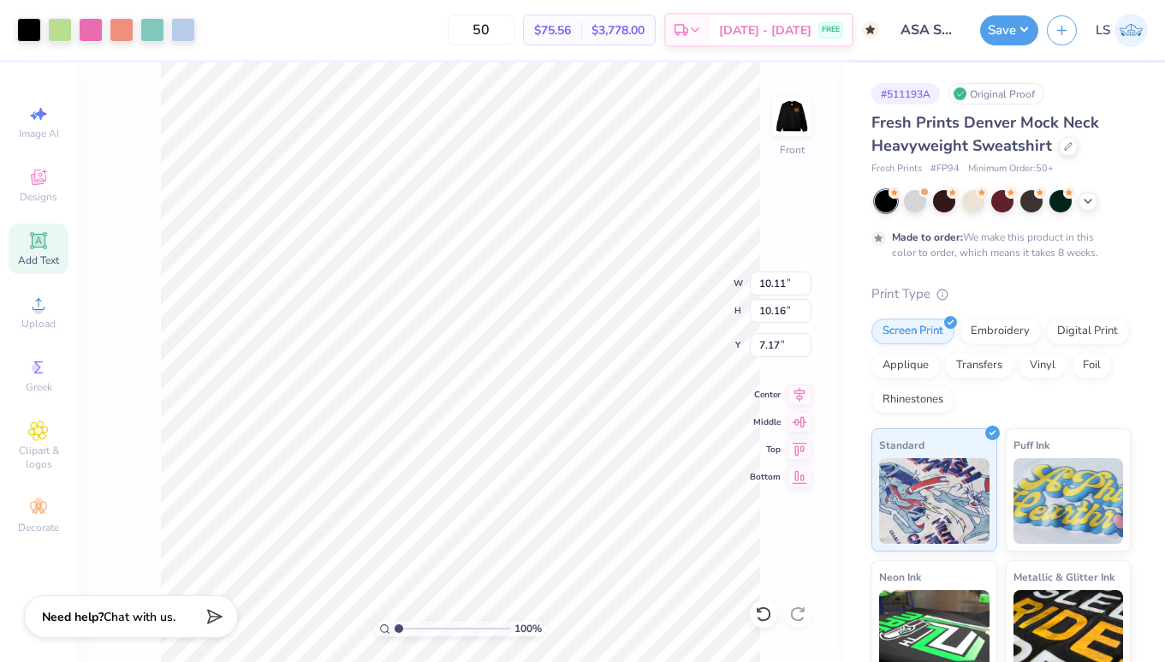
type input "4.15"
type input "8.77"
type input "8.82"
type input "5.09"
type input "6.76"
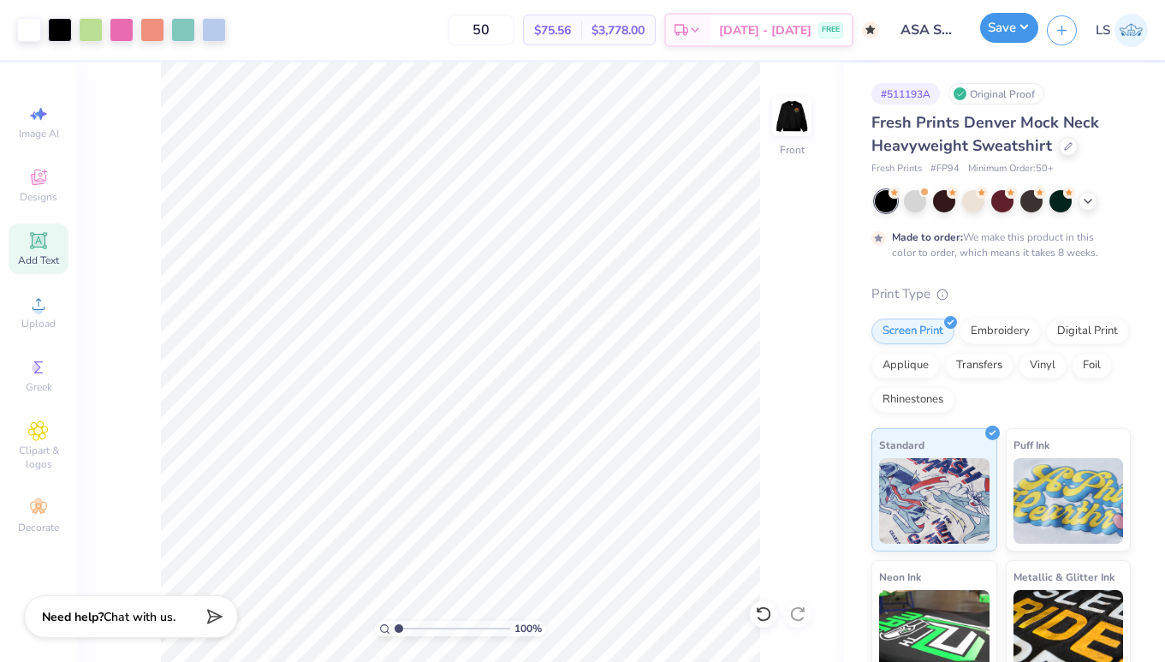
click at [993, 28] on button "Save" at bounding box center [1009, 28] width 58 height 30
click at [789, 127] on img at bounding box center [792, 116] width 68 height 68
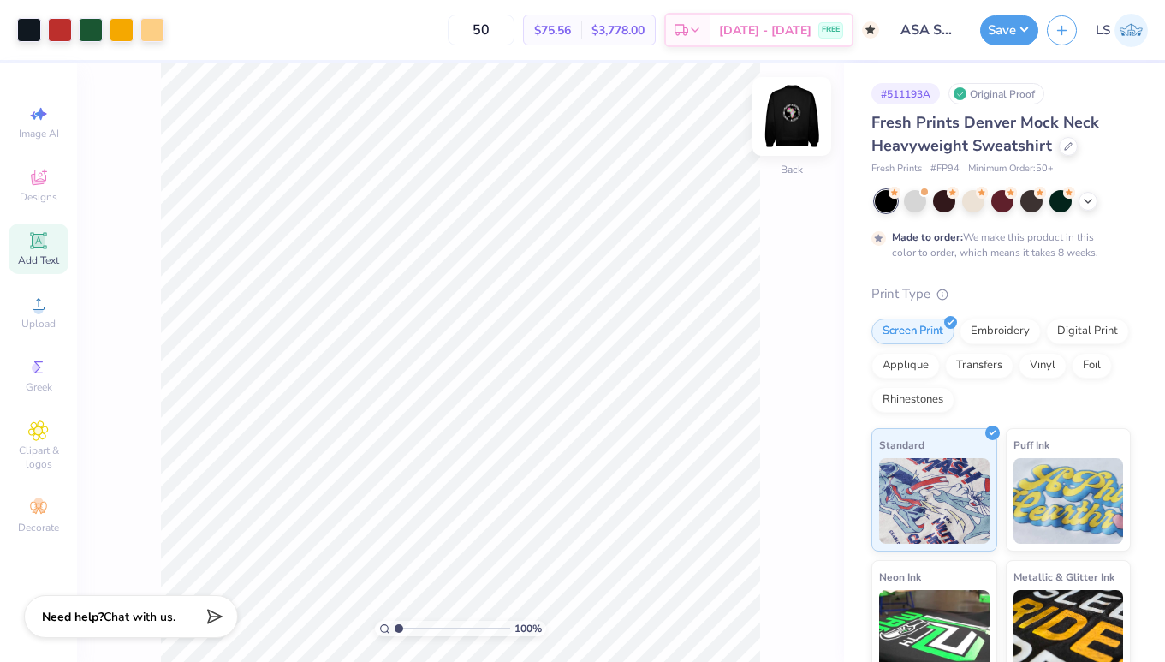
click at [789, 123] on img at bounding box center [792, 116] width 68 height 68
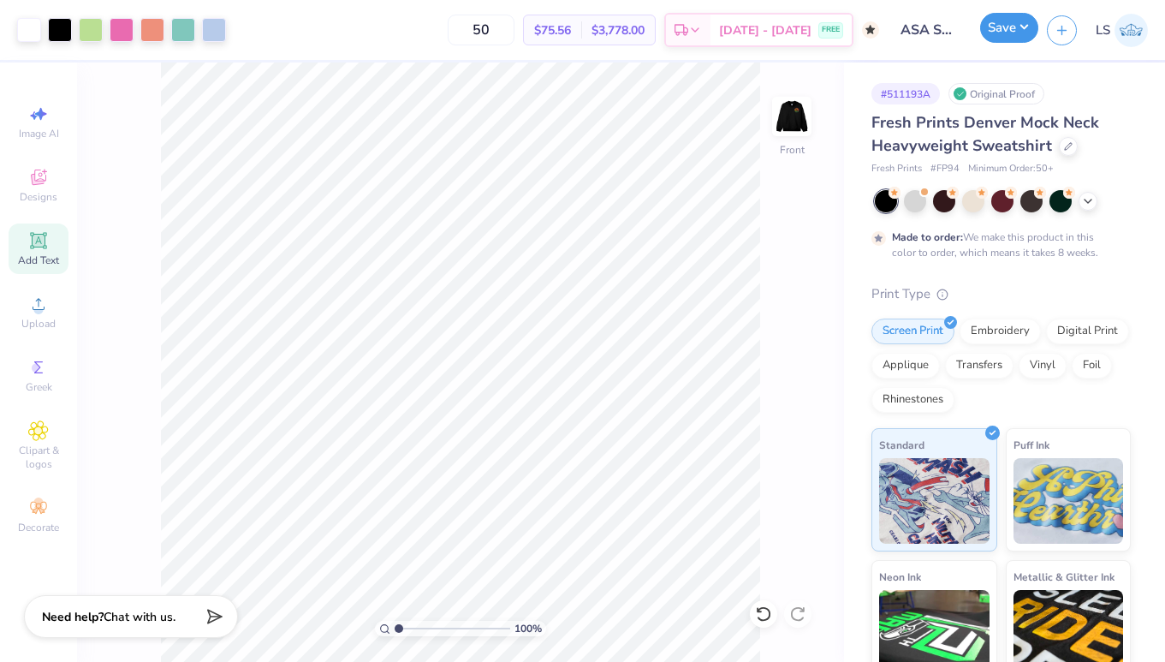
click at [1008, 35] on button "Save" at bounding box center [1009, 28] width 58 height 30
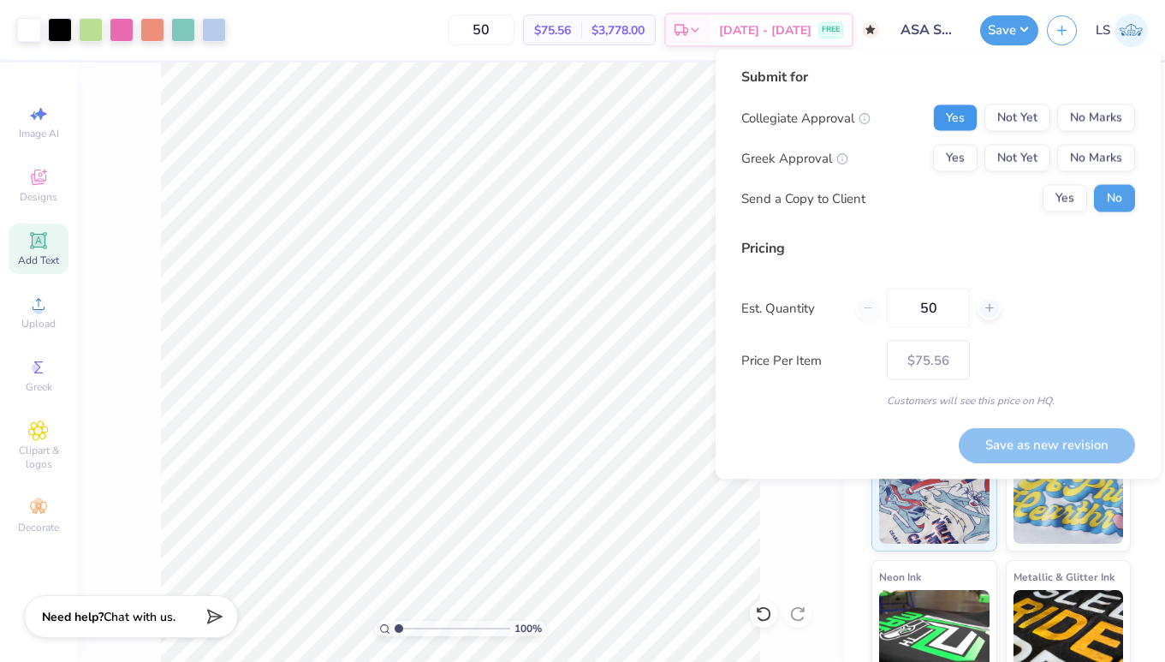
click at [949, 118] on button "Yes" at bounding box center [955, 117] width 45 height 27
click at [1098, 166] on button "No Marks" at bounding box center [1096, 158] width 78 height 27
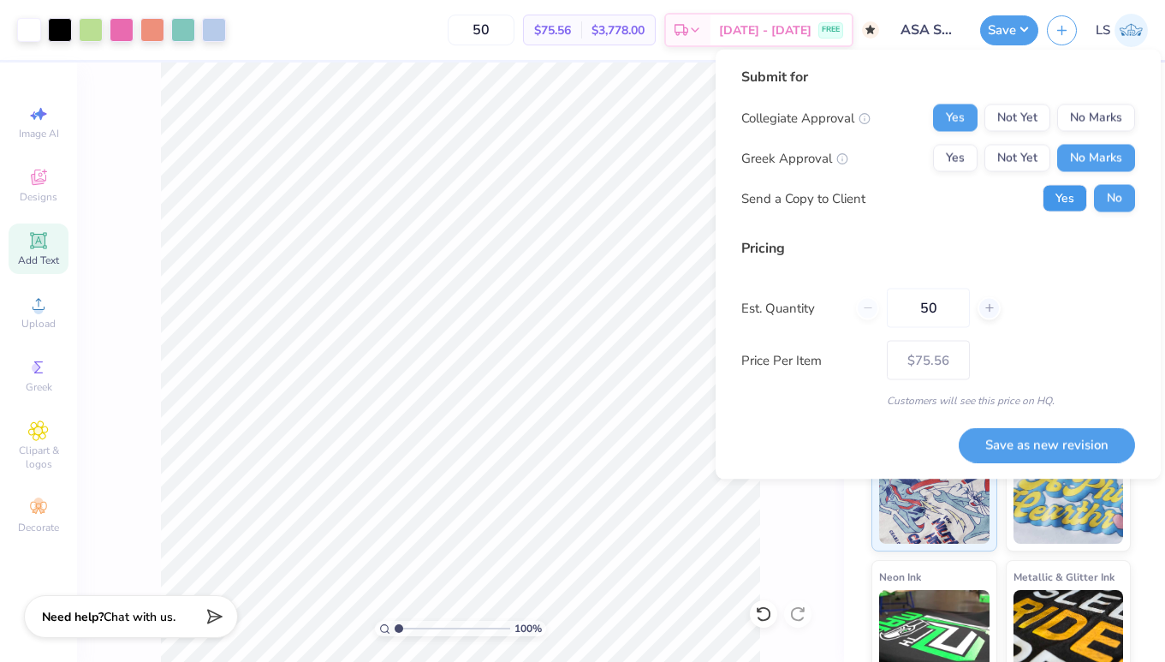
click at [1080, 199] on button "Yes" at bounding box center [1065, 198] width 45 height 27
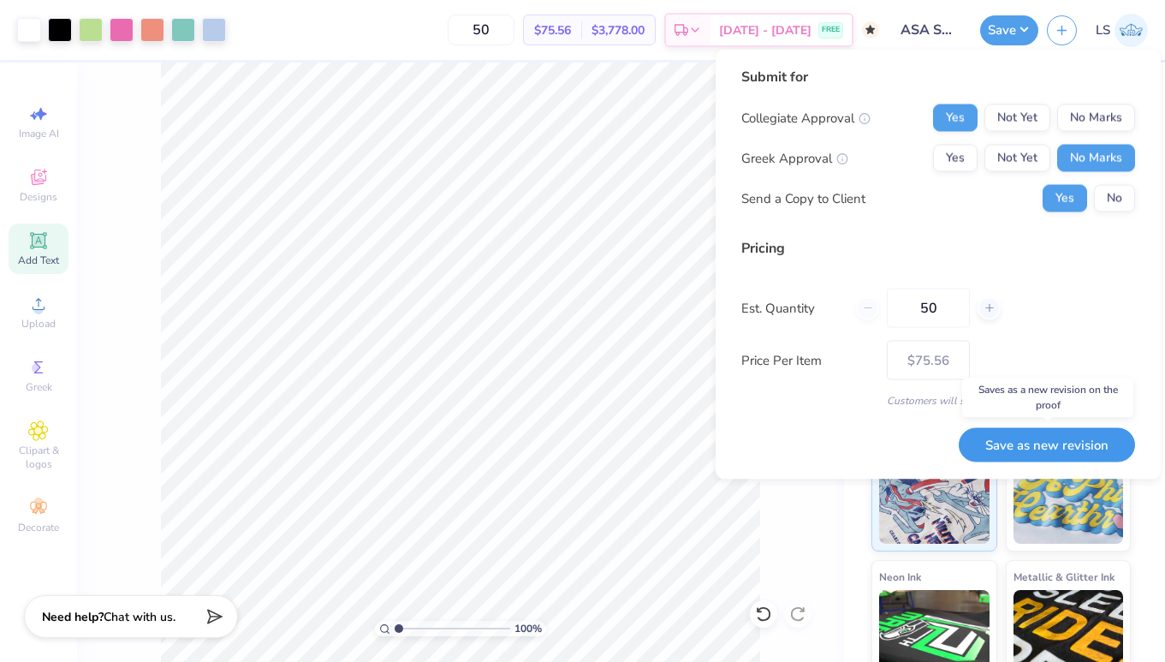
click at [1014, 443] on button "Save as new revision" at bounding box center [1047, 444] width 176 height 35
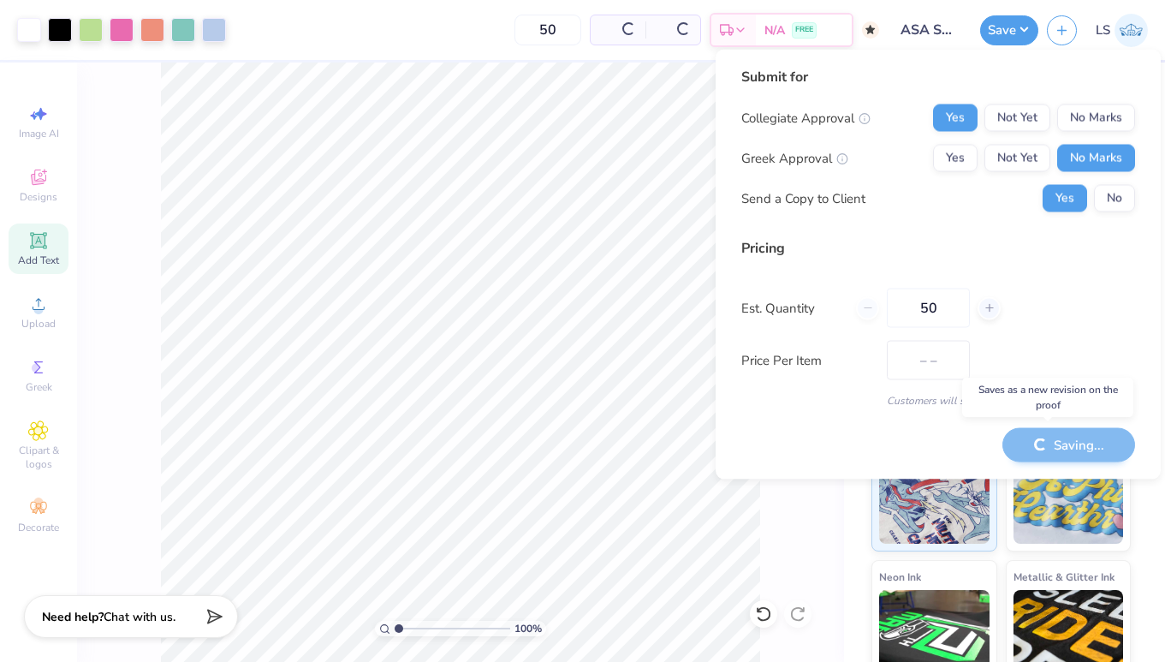
type input "$75.56"
